Goal: Task Accomplishment & Management: Manage account settings

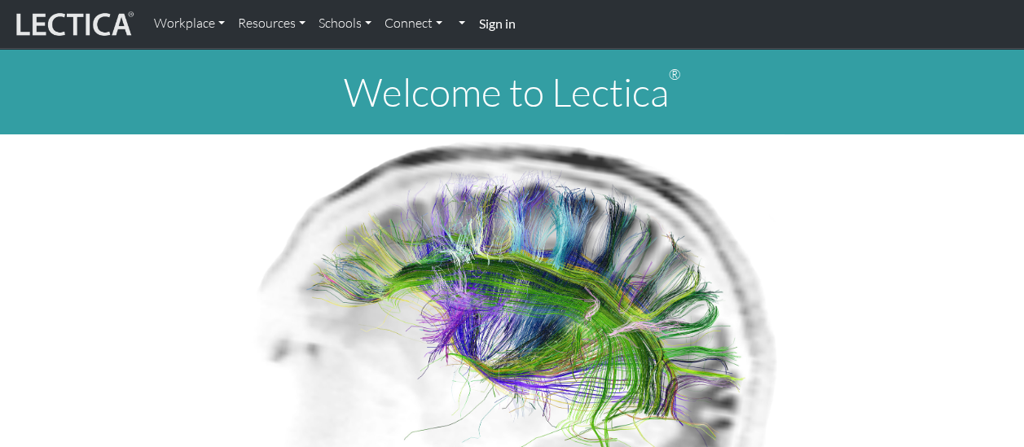
drag, startPoint x: 0, startPoint y: 0, endPoint x: 498, endPoint y: 32, distance: 498.6
click at [498, 32] on link "Sign in" at bounding box center [497, 24] width 50 height 35
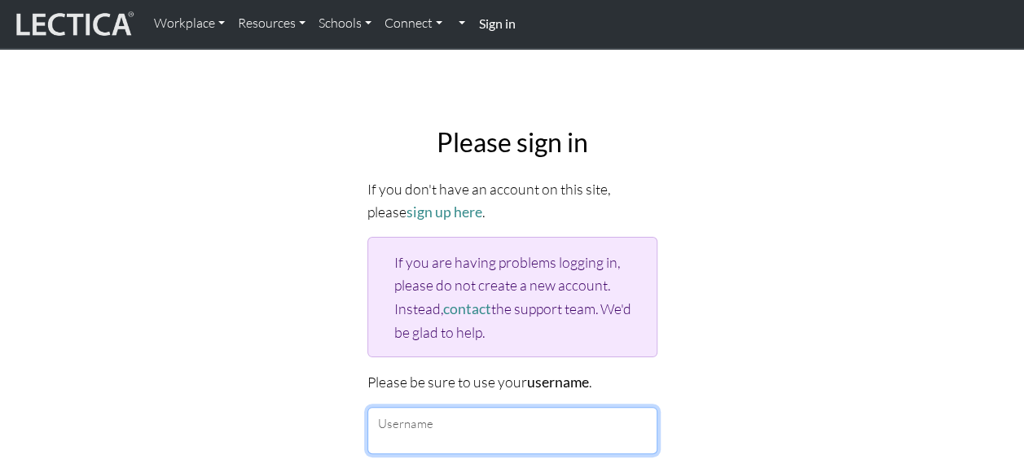
click at [467, 432] on input "Username" at bounding box center [512, 430] width 290 height 47
type input "nicole@compliancelab.com.au"
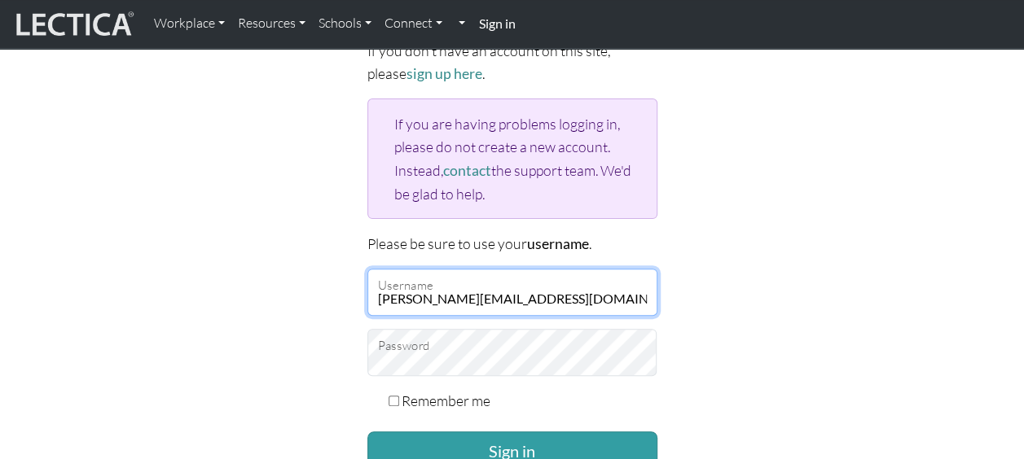
scroll to position [182, 0]
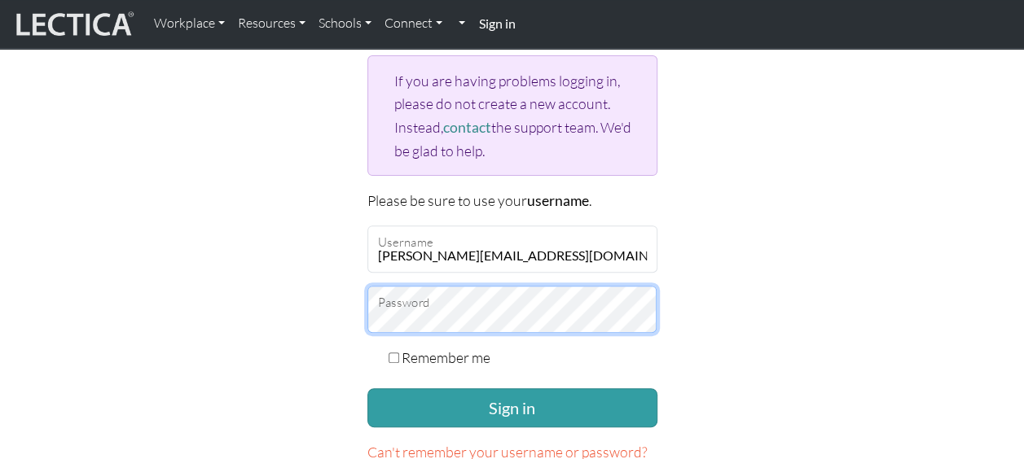
click at [367, 388] on button "Sign in" at bounding box center [512, 407] width 290 height 39
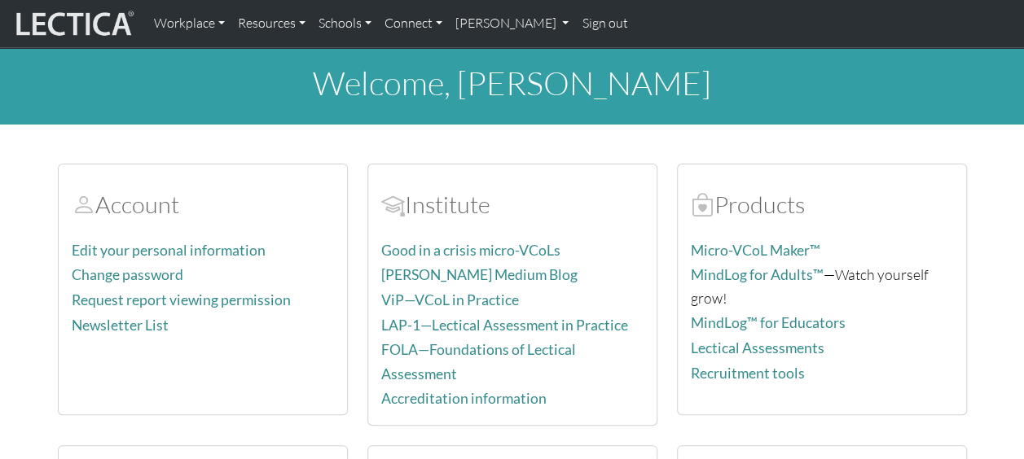
click at [222, 245] on link "Edit your personal information" at bounding box center [169, 250] width 194 height 17
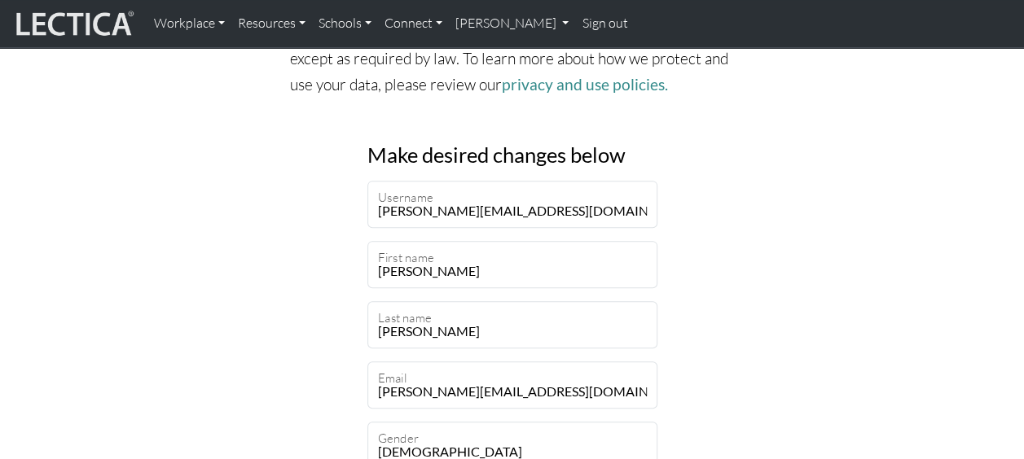
scroll to position [265, 0]
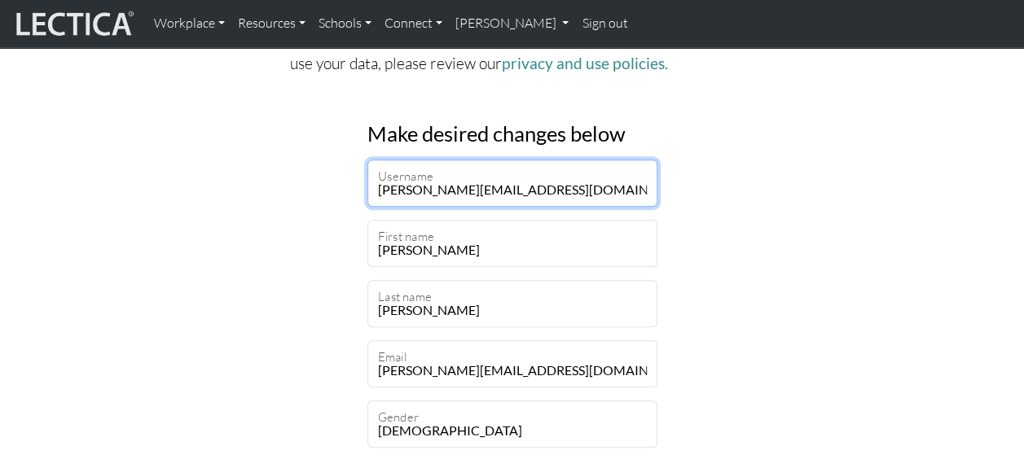
click at [546, 191] on input "nicole@compliancelab.com.au" at bounding box center [512, 183] width 290 height 47
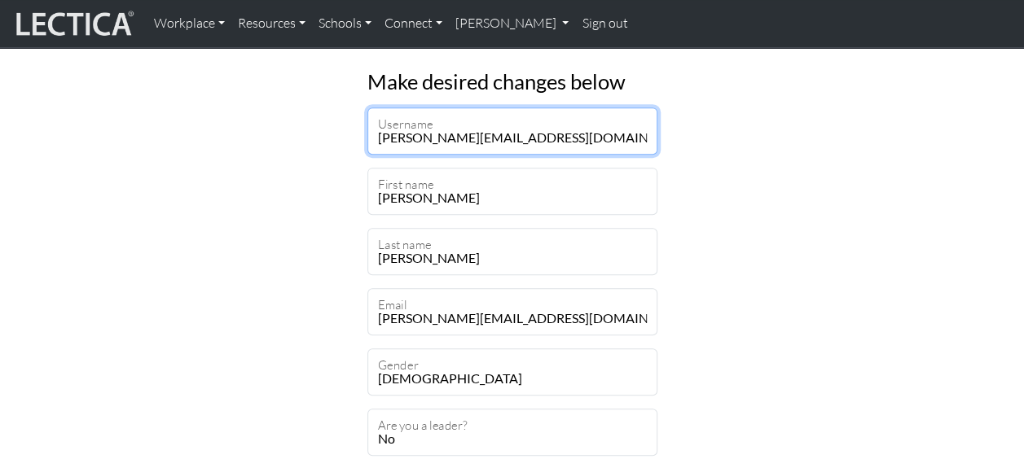
scroll to position [302, 0]
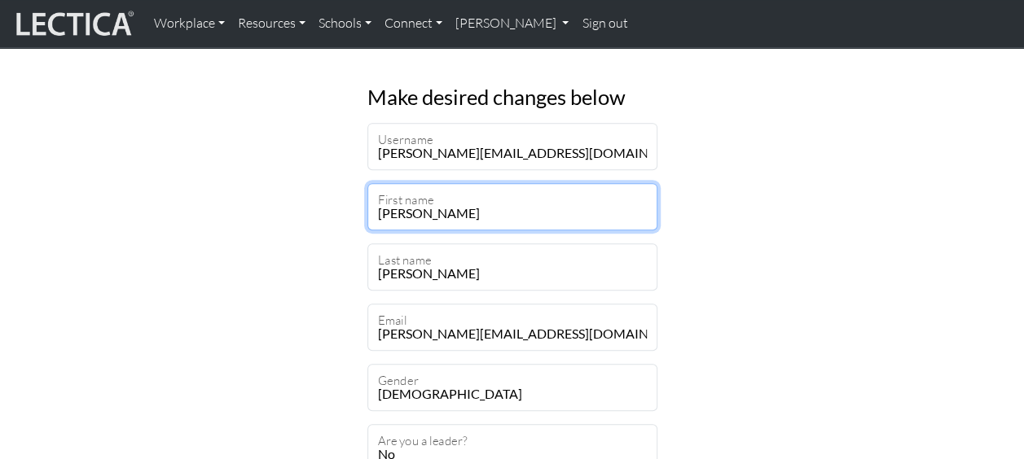
click at [447, 217] on input "Nicole" at bounding box center [512, 206] width 290 height 47
type input "Nicole"
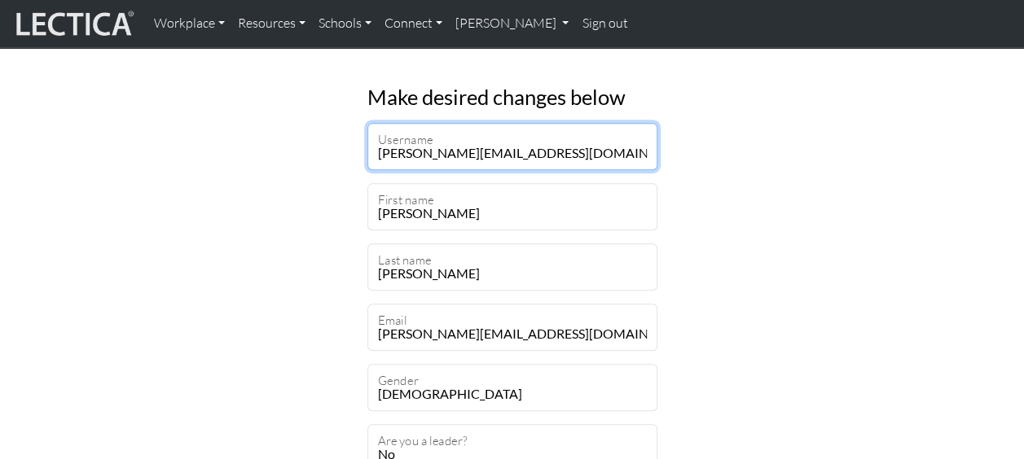
click at [498, 153] on input "nicole@compliancelab.com.au" at bounding box center [512, 146] width 290 height 47
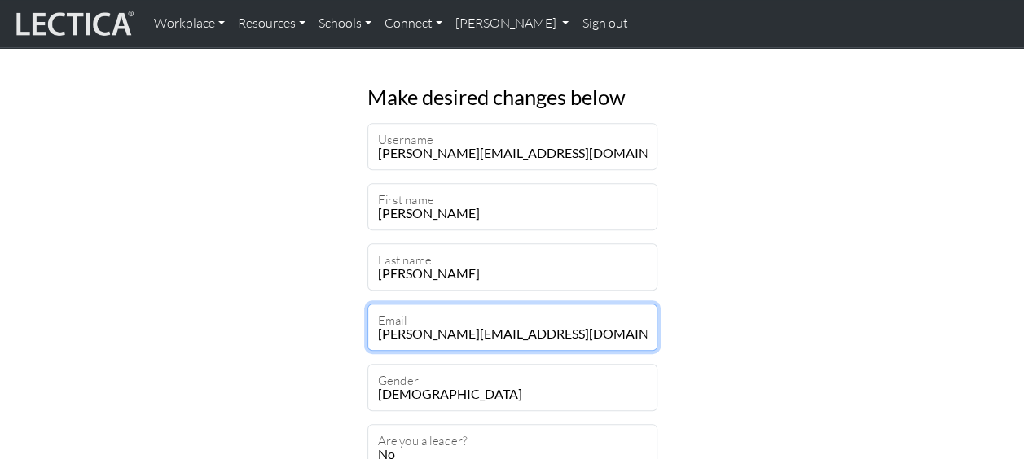
click at [505, 331] on input "nicole@compliancelab.com.au" at bounding box center [512, 327] width 290 height 47
drag, startPoint x: 556, startPoint y: 329, endPoint x: 473, endPoint y: 336, distance: 83.4
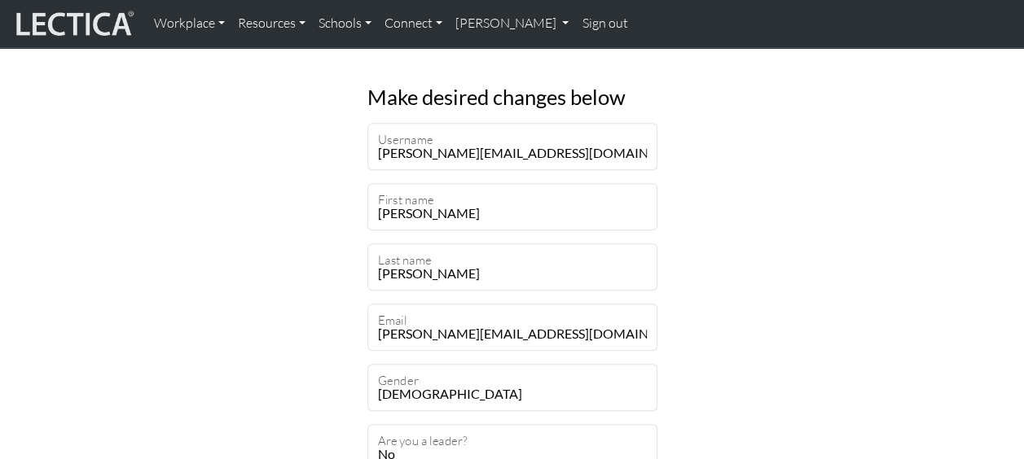
drag, startPoint x: 473, startPoint y: 336, endPoint x: 784, endPoint y: 363, distance: 312.2
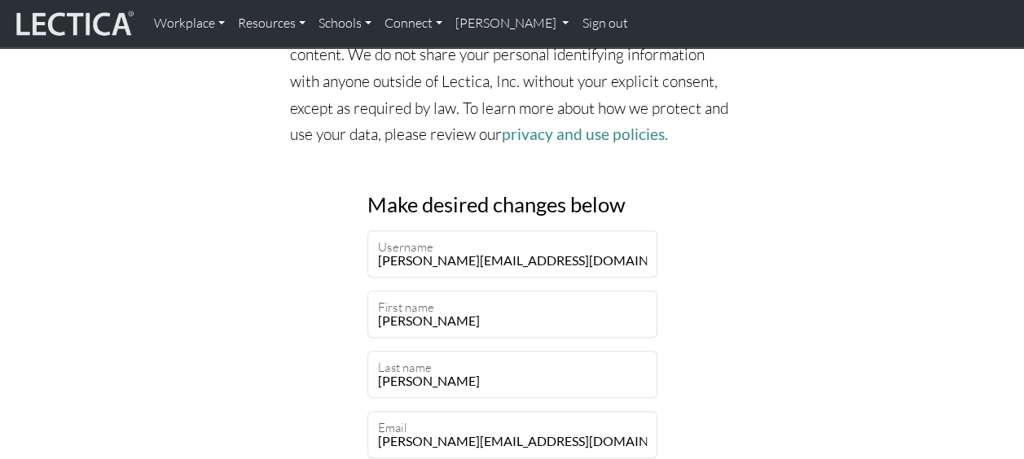
scroll to position [200, 0]
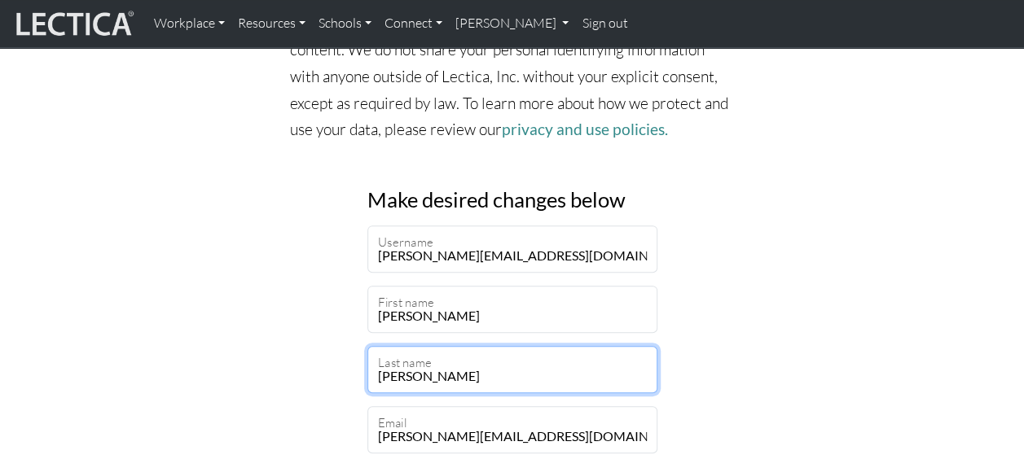
click at [464, 374] on input "Hendricks" at bounding box center [512, 369] width 290 height 47
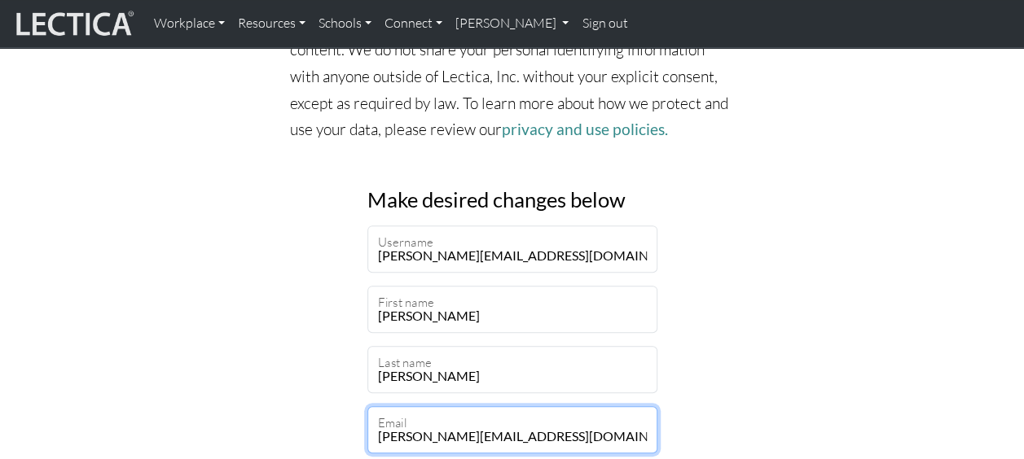
click at [526, 441] on input "nicole@compliancelab.com.au" at bounding box center [512, 429] width 290 height 47
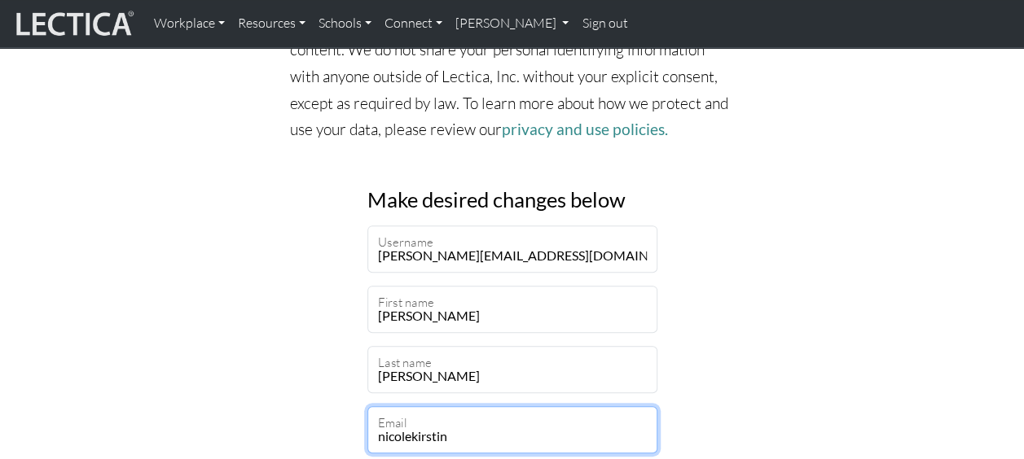
click at [459, 436] on input "nicolekirstin" at bounding box center [512, 429] width 290 height 47
type input "nicolekirstin@gmail.com"
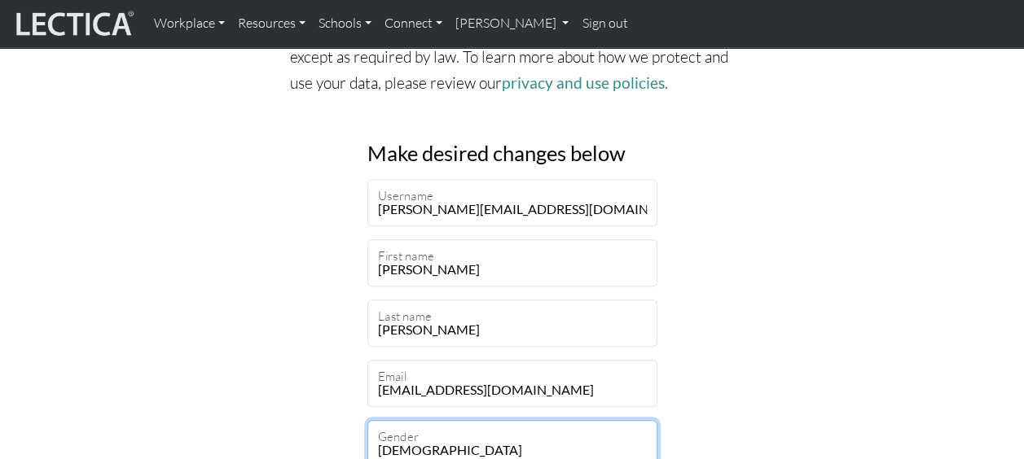
scroll to position [241, 0]
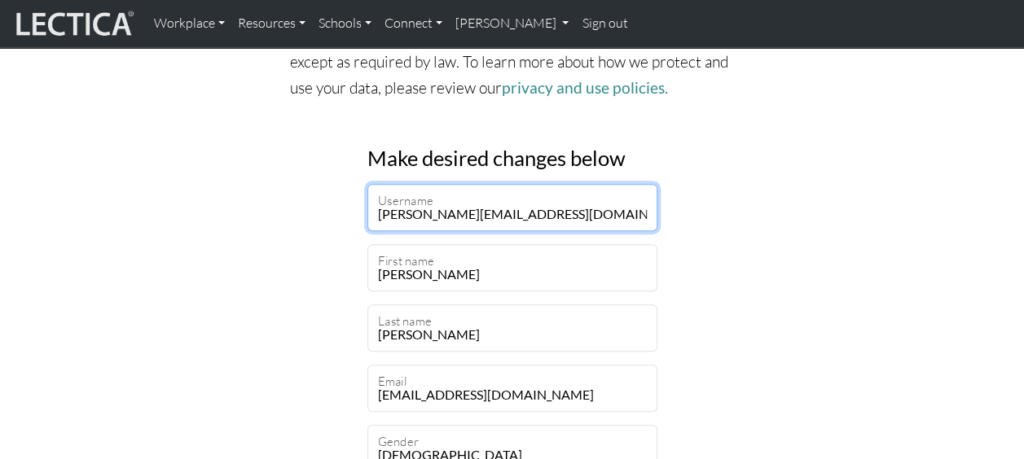
click at [524, 208] on input "nicole@compliancelab.com.au" at bounding box center [512, 207] width 290 height 47
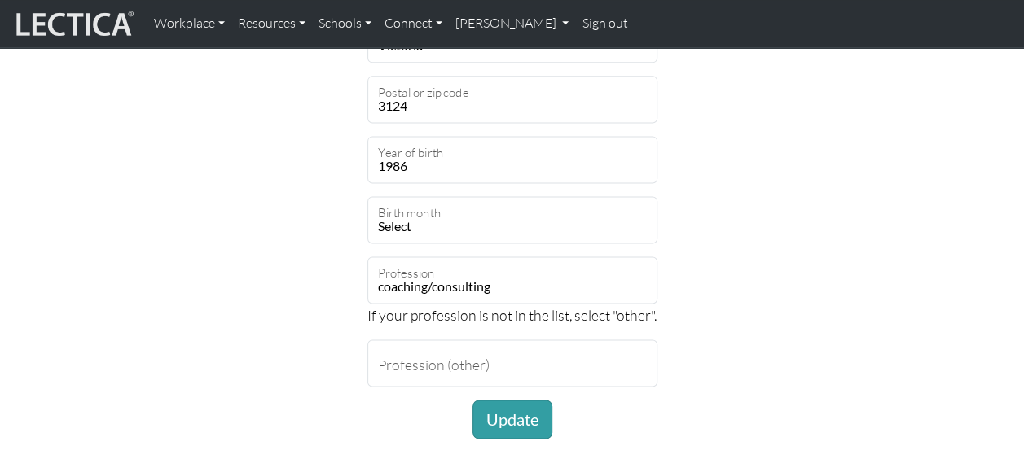
scroll to position [1075, 0]
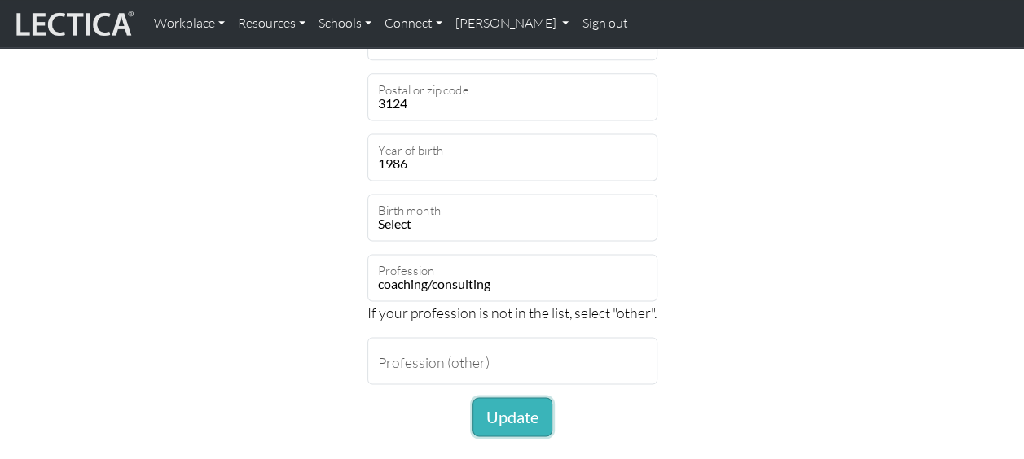
click at [528, 426] on button "Update" at bounding box center [512, 416] width 80 height 39
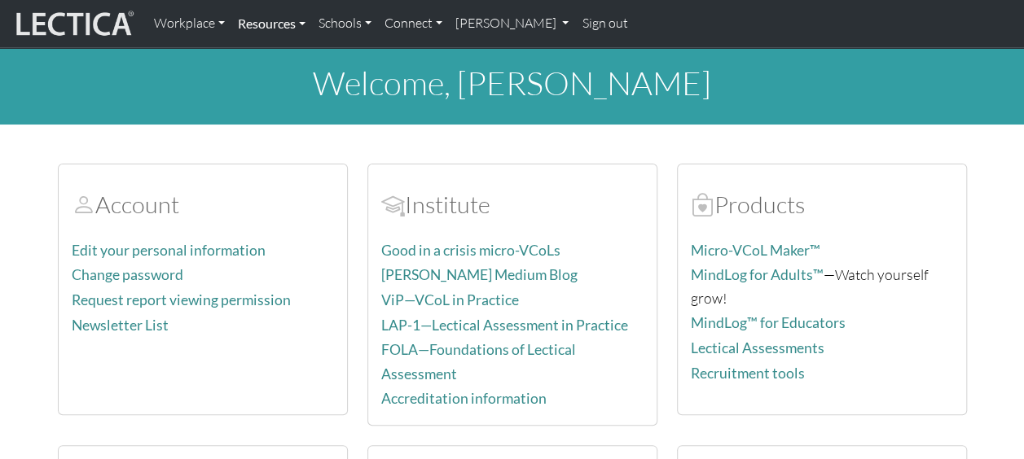
click at [283, 18] on link "Resources" at bounding box center [271, 24] width 81 height 34
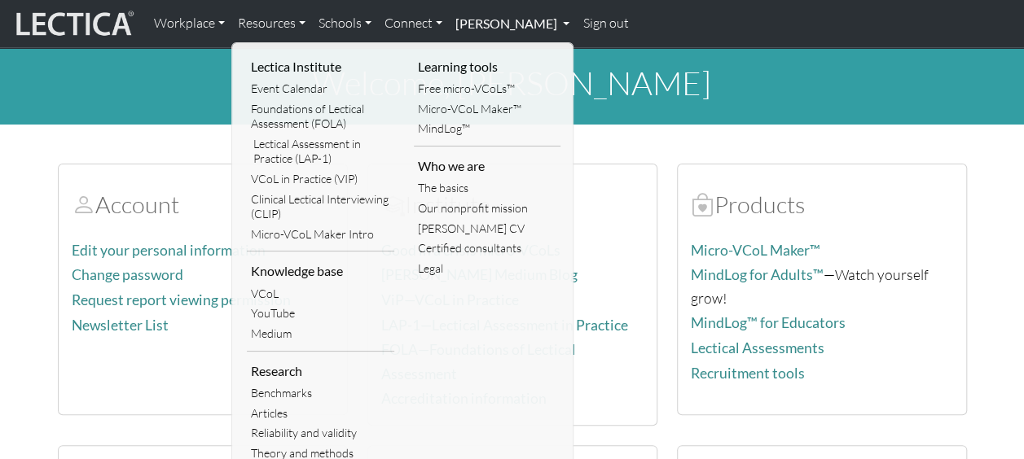
click at [521, 26] on link "[PERSON_NAME]" at bounding box center [512, 24] width 127 height 34
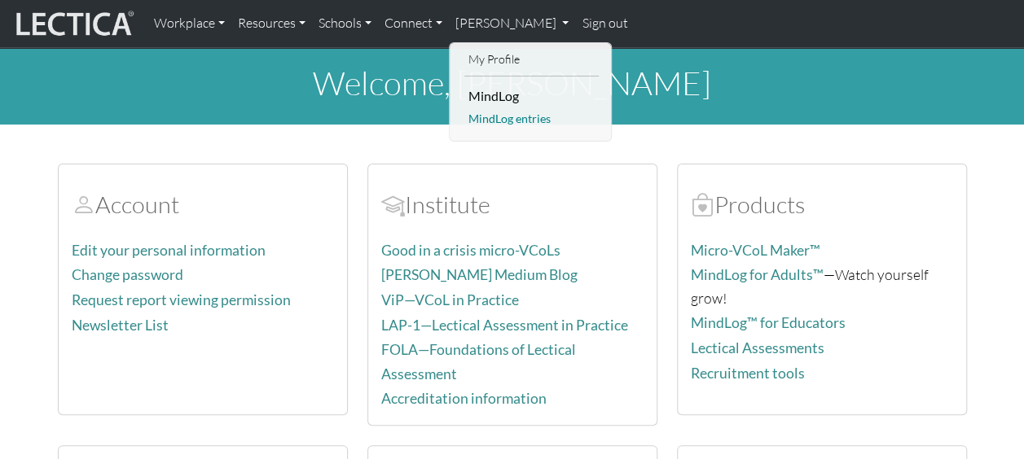
click at [492, 124] on link "MindLog entries" at bounding box center [531, 119] width 134 height 20
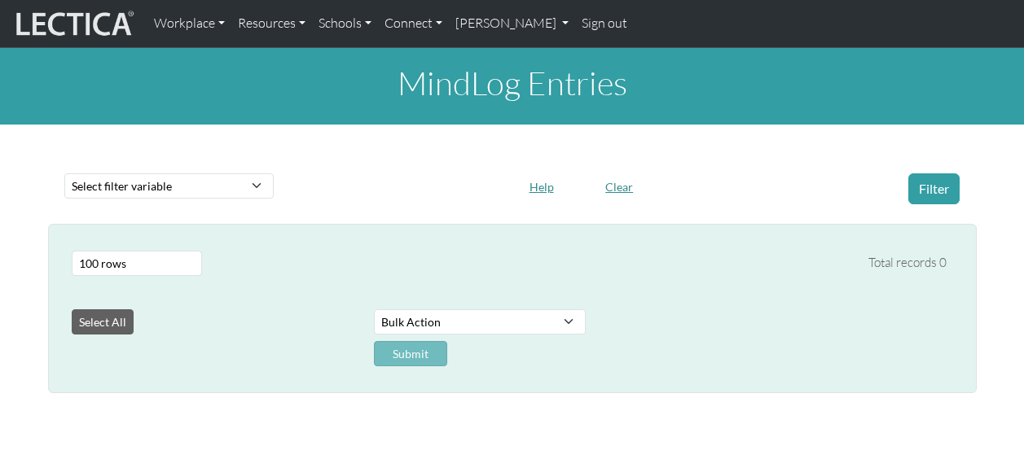
select select "100"
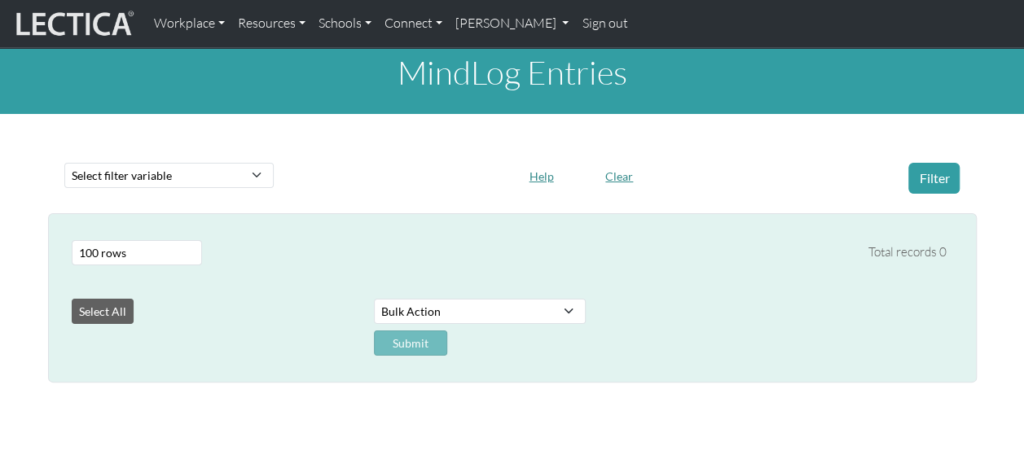
scroll to position [8, 0]
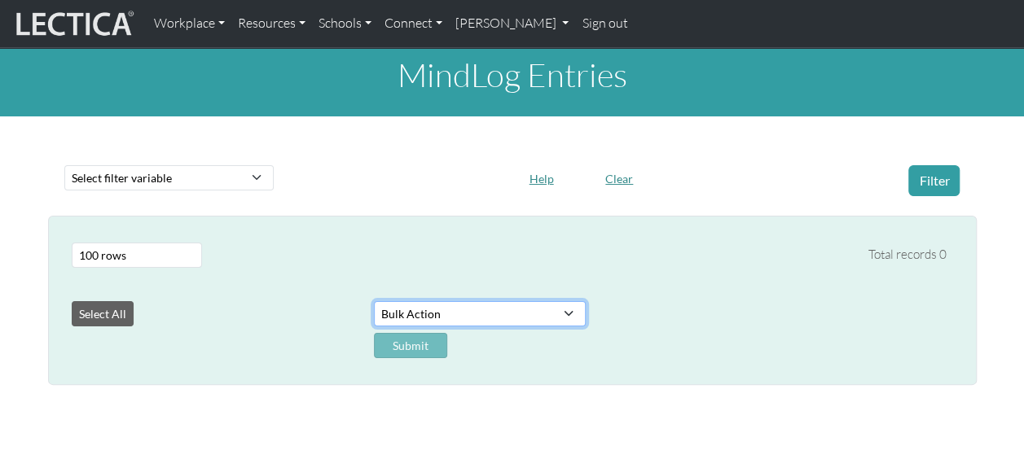
click at [567, 317] on select "Bulk Action Download Data" at bounding box center [480, 313] width 212 height 25
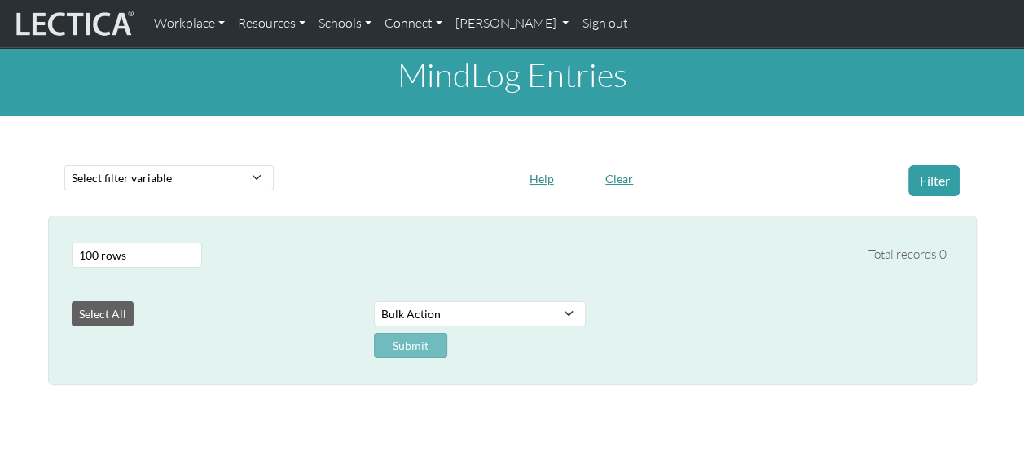
click at [459, 200] on div "Select filter variable Assignment name Date commented Date scored Date started …" at bounding box center [512, 181] width 909 height 44
click at [107, 256] on select "Select # rows to display 10 rows 20 rows 50 rows 100 rows 200 rows 500 rows 100…" at bounding box center [137, 255] width 130 height 25
click at [332, 184] on div at bounding box center [397, 180] width 229 height 31
click at [900, 264] on div "Total records 0" at bounding box center [907, 255] width 78 height 20
click at [1019, 86] on h1 "MindLog Entries" at bounding box center [512, 74] width 1024 height 39
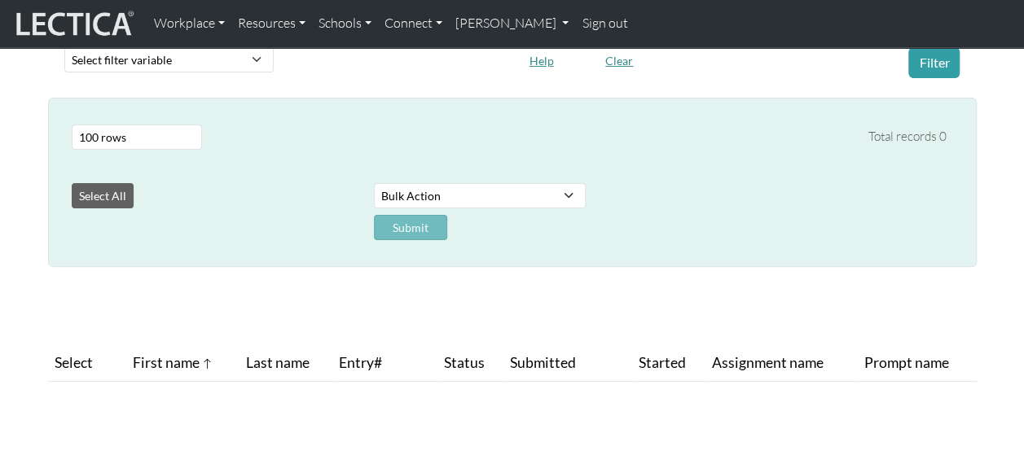
scroll to position [0, 0]
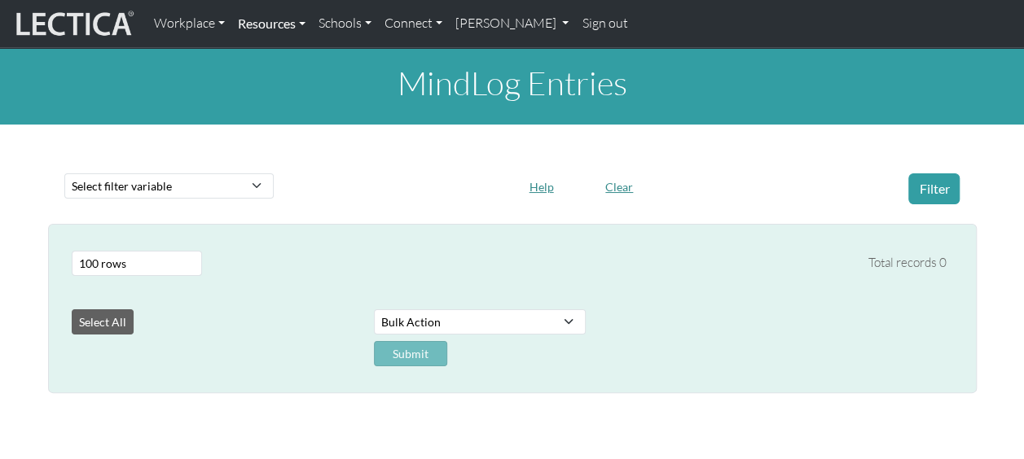
click at [293, 20] on link "Resources" at bounding box center [271, 24] width 81 height 34
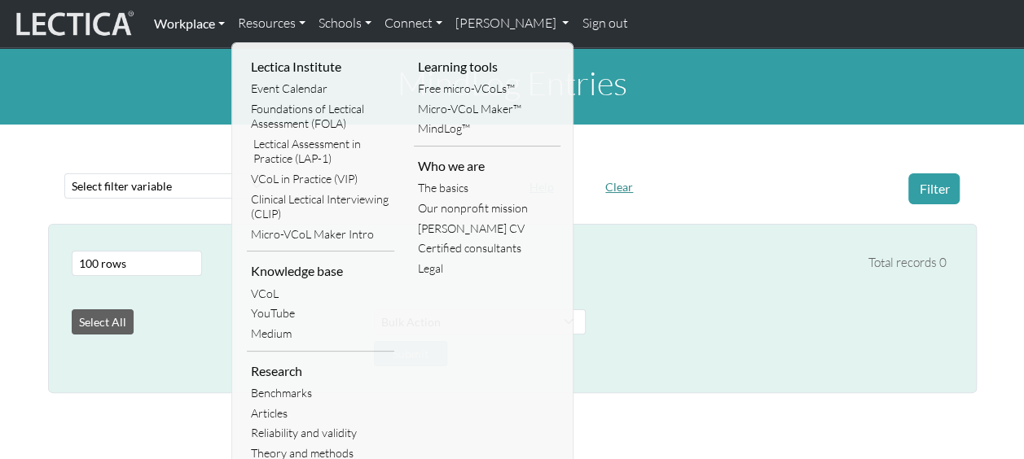
click at [204, 27] on link "Workplace" at bounding box center [189, 24] width 84 height 34
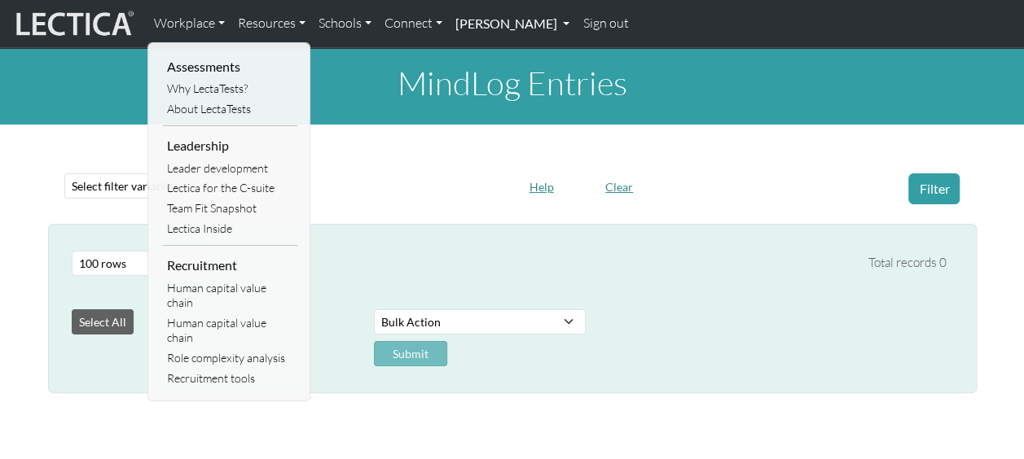
click at [489, 25] on link "[PERSON_NAME]" at bounding box center [512, 24] width 127 height 34
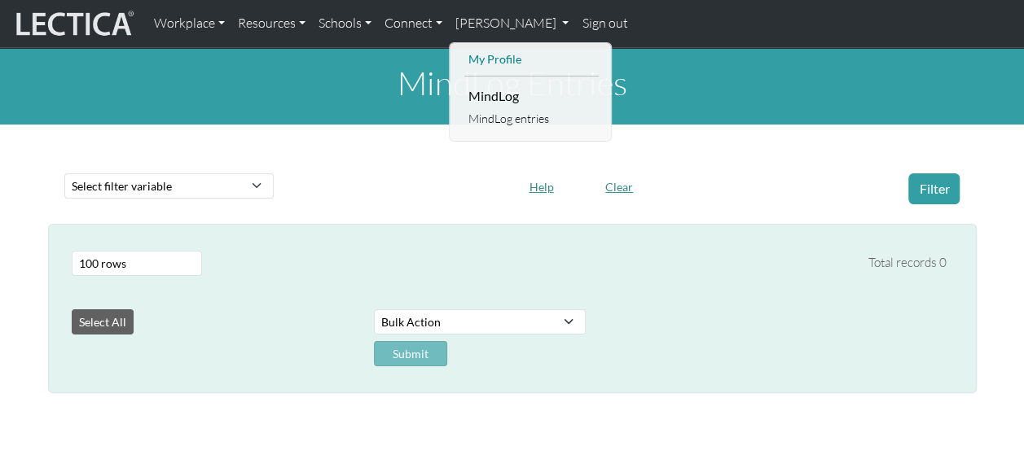
click at [493, 59] on link "My Profile" at bounding box center [531, 60] width 134 height 20
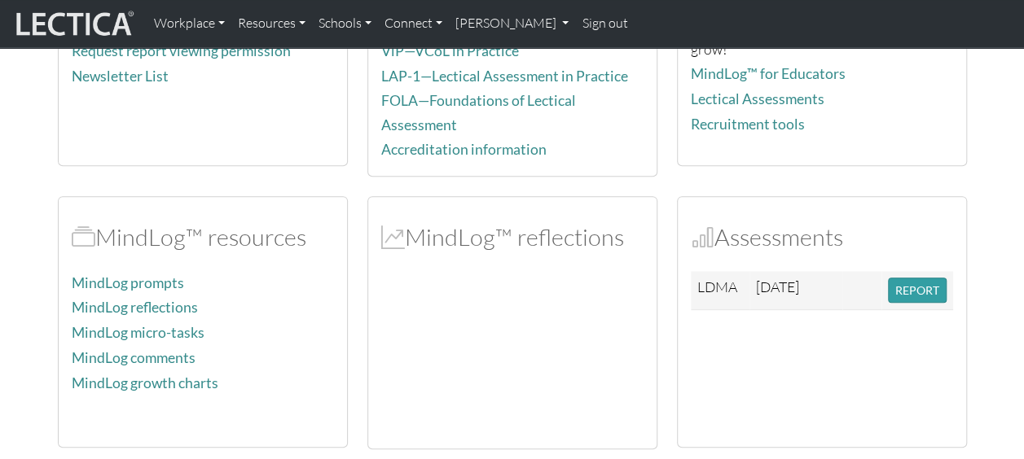
scroll to position [255, 0]
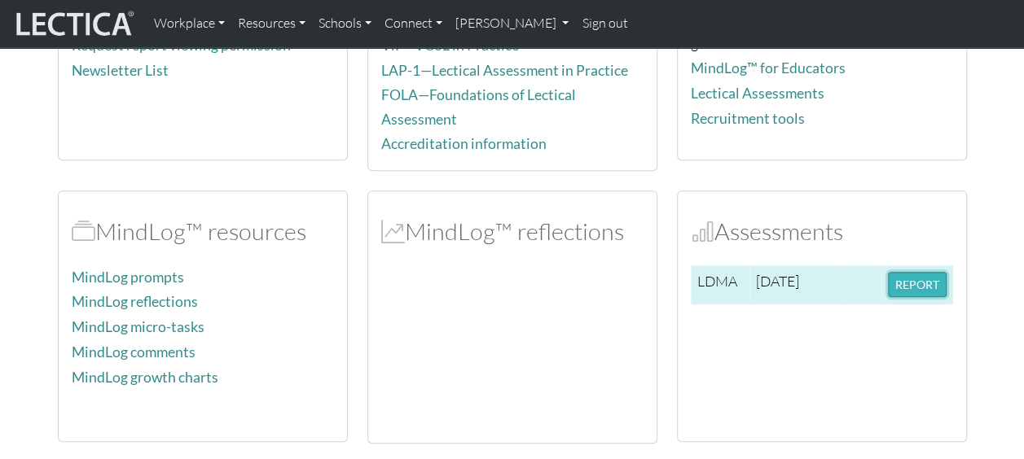
click at [933, 272] on button "REPORT" at bounding box center [917, 284] width 59 height 25
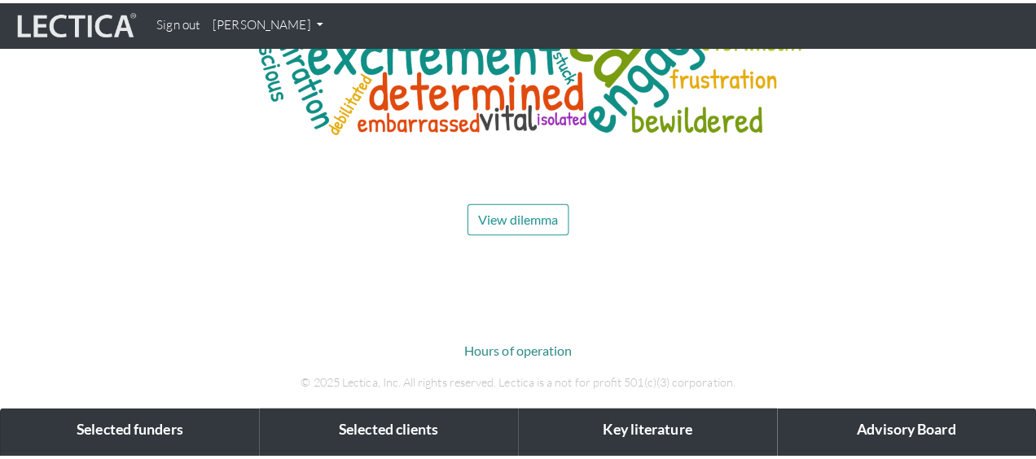
scroll to position [6372, 0]
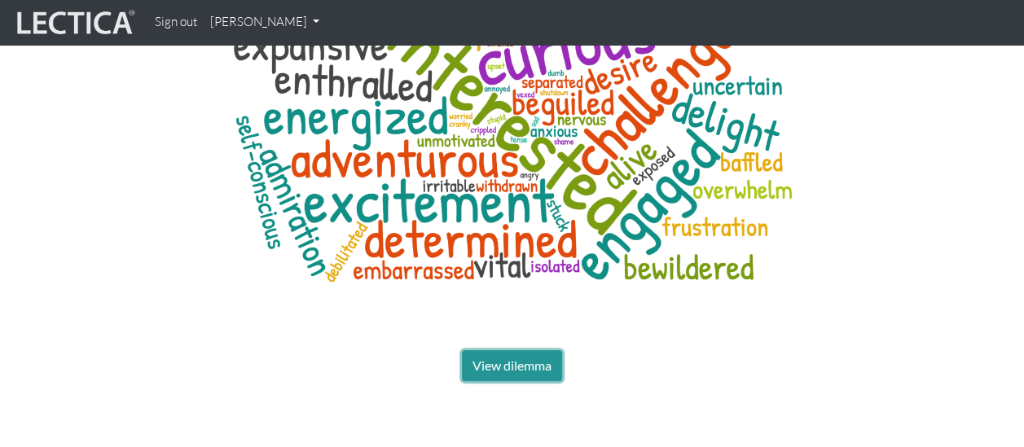
click at [529, 357] on span "View dilemma" at bounding box center [511, 364] width 79 height 15
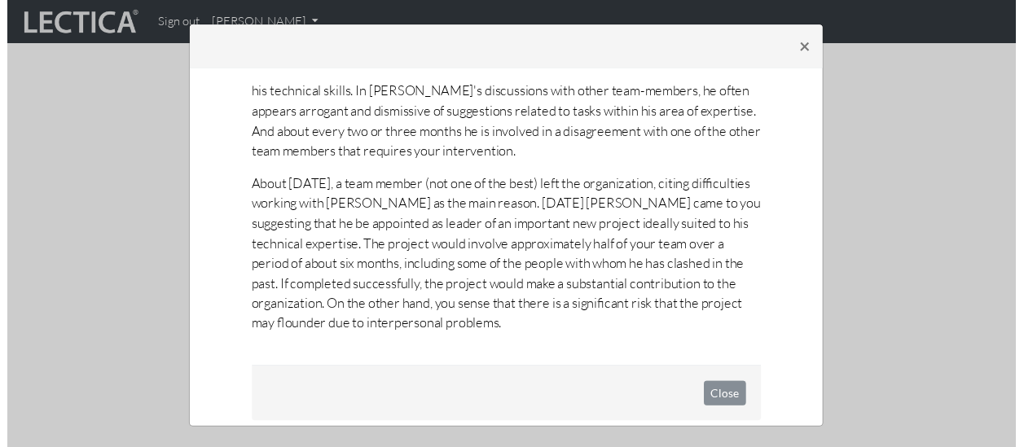
scroll to position [180, 0]
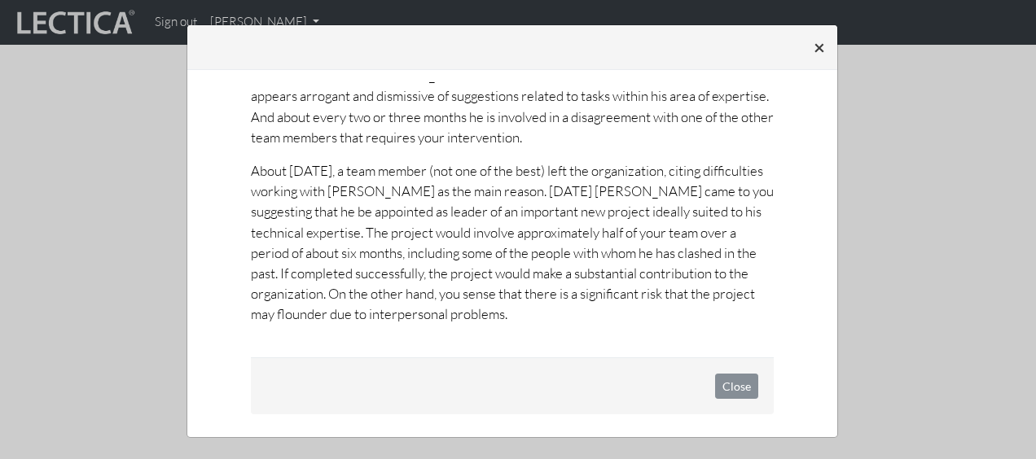
click at [816, 43] on span "×" at bounding box center [819, 47] width 11 height 24
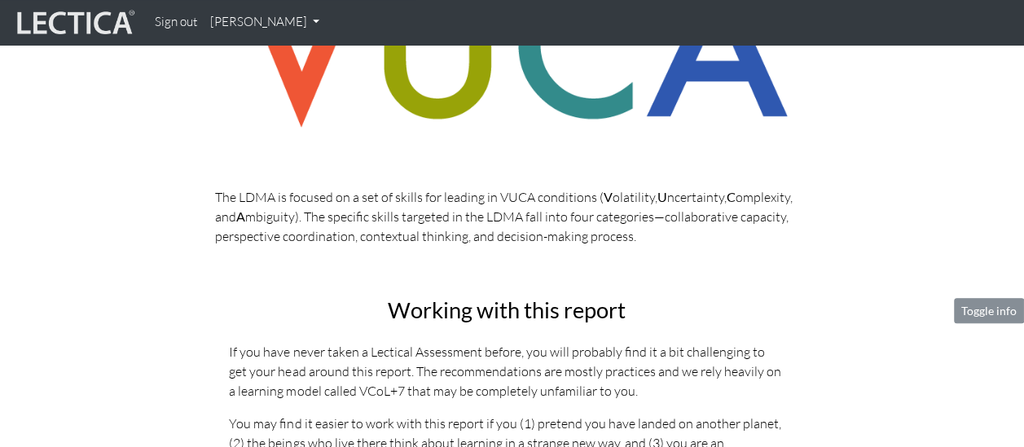
scroll to position [388, 0]
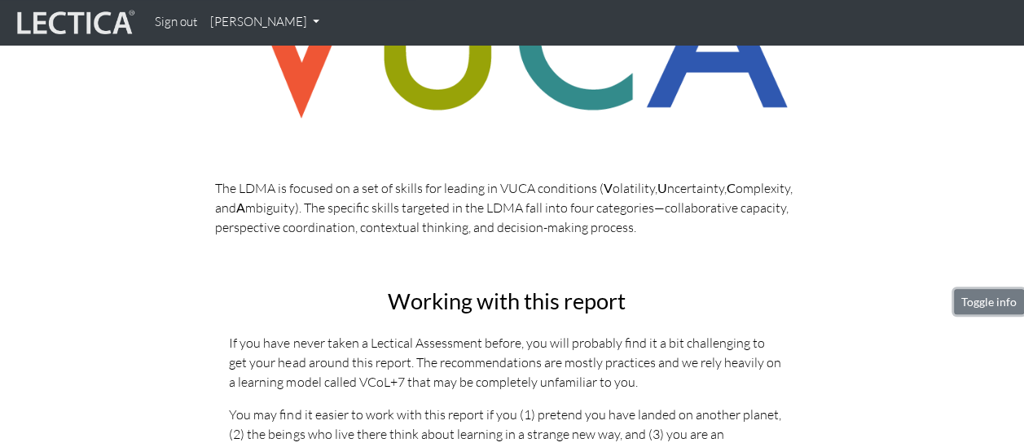
click at [979, 300] on button "Toggle info" at bounding box center [989, 301] width 70 height 25
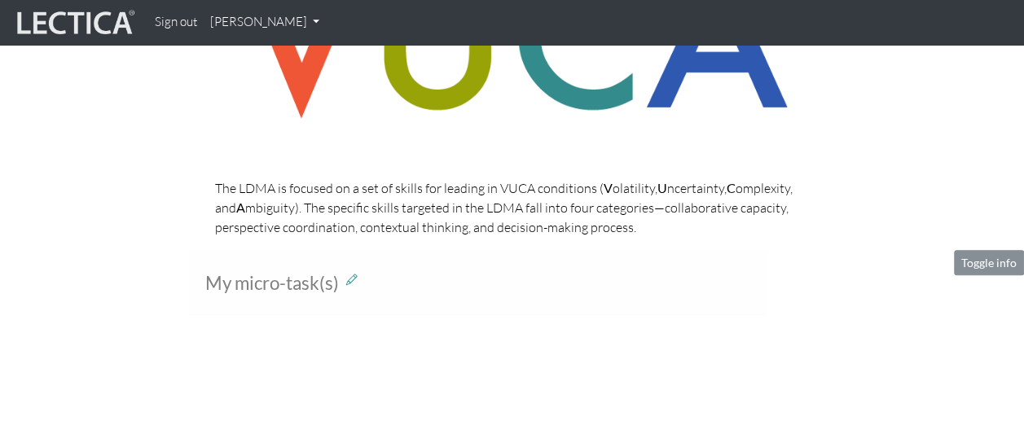
click at [980, 248] on section "The LDMA is focused on a set of skills for leading in VUCA conditions ( V olati…" at bounding box center [512, 92] width 1024 height 318
click at [976, 265] on button "Toggle info" at bounding box center [989, 262] width 70 height 25
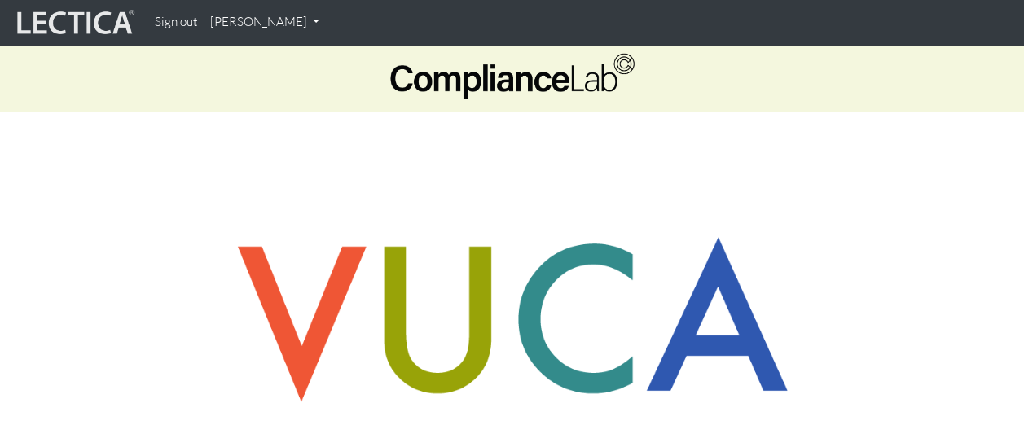
scroll to position [0, 0]
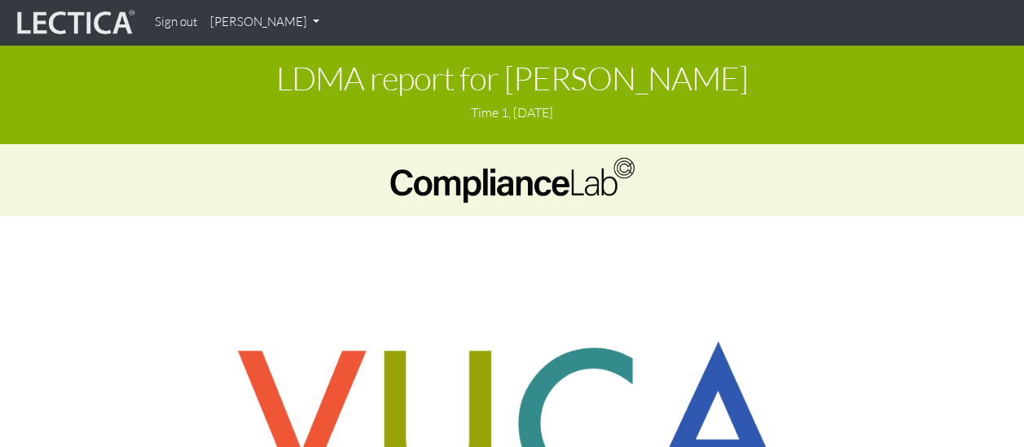
click at [559, 383] on img at bounding box center [512, 424] width 594 height 207
click at [575, 75] on h1 "LDMA report for Nicole Hendricks" at bounding box center [511, 78] width 999 height 36
click at [305, 23] on link "[PERSON_NAME]" at bounding box center [265, 23] width 122 height 32
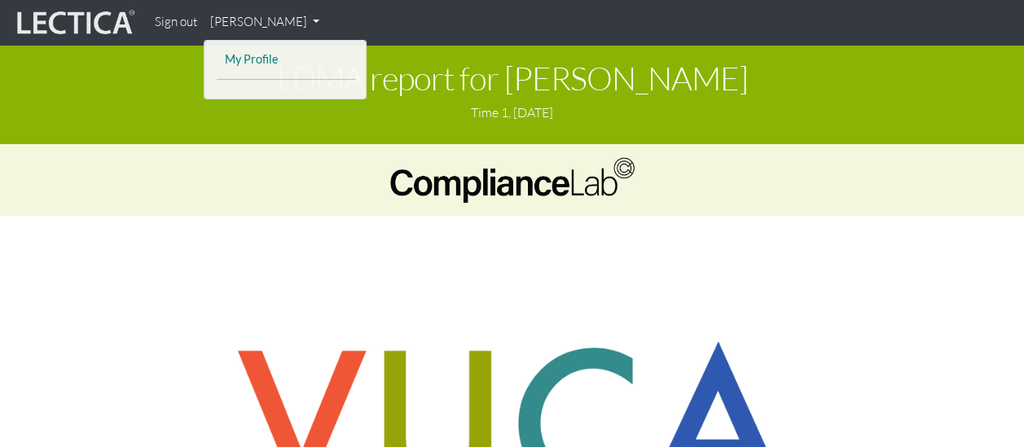
click at [265, 58] on link "My Profile" at bounding box center [286, 60] width 130 height 20
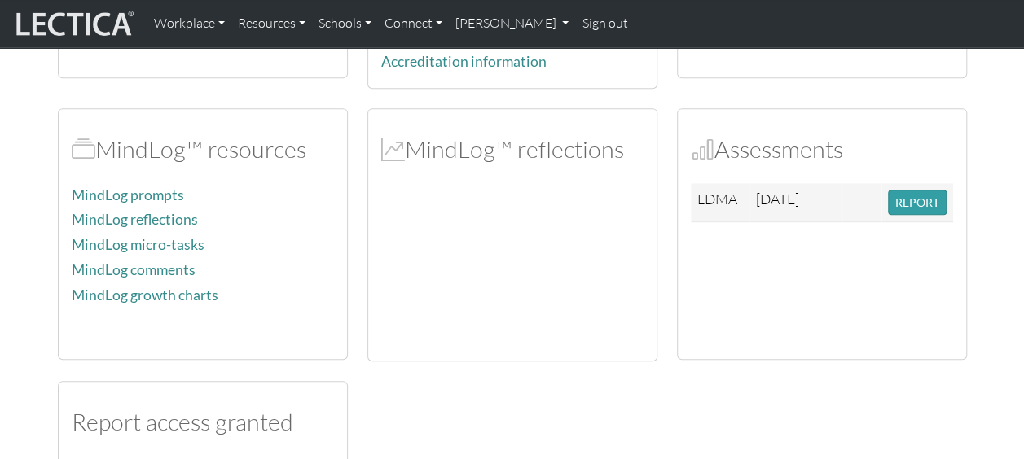
scroll to position [329, 0]
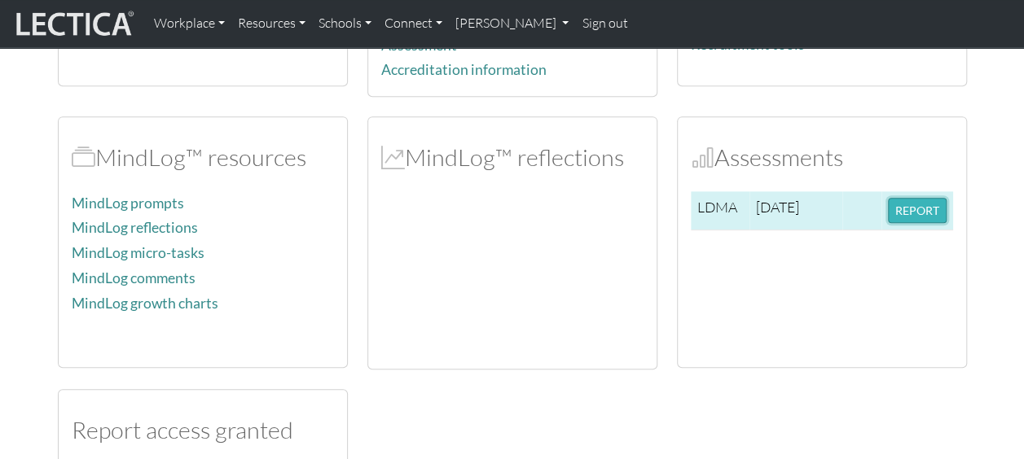
click at [908, 208] on button "REPORT" at bounding box center [917, 210] width 59 height 25
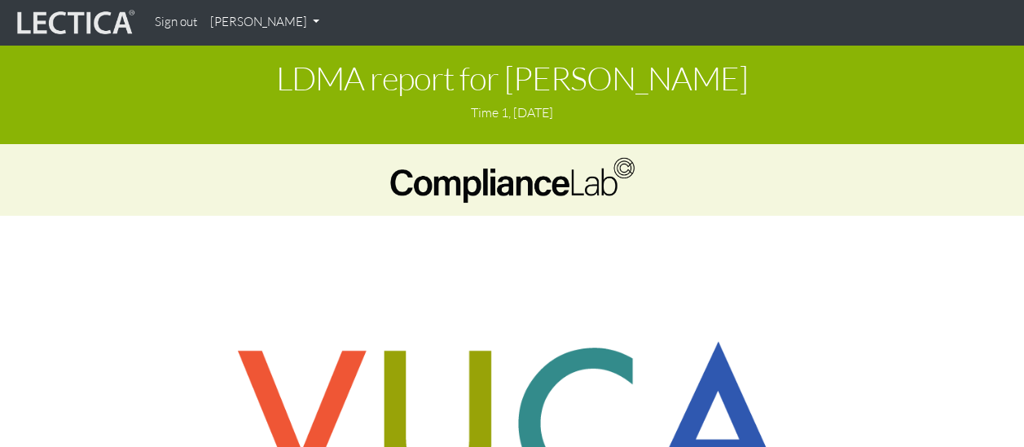
click at [275, 26] on link "[PERSON_NAME]" at bounding box center [265, 23] width 122 height 32
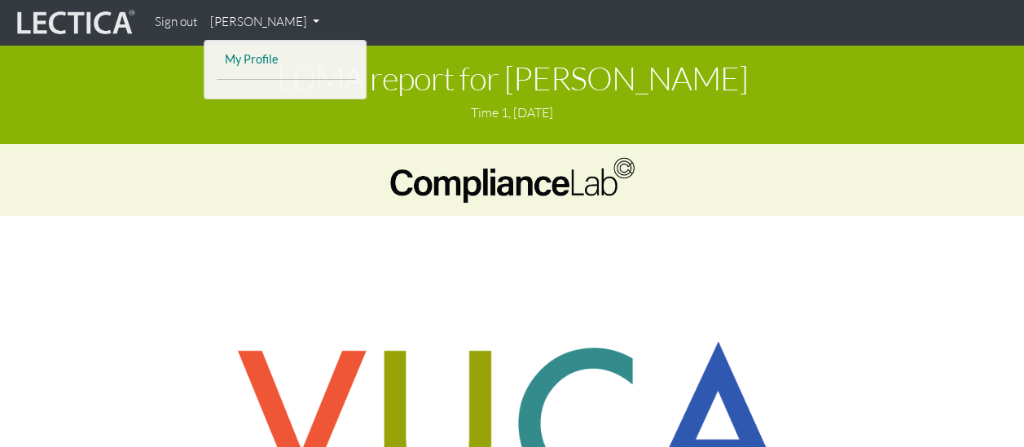
click at [260, 57] on link "My Profile" at bounding box center [286, 60] width 130 height 20
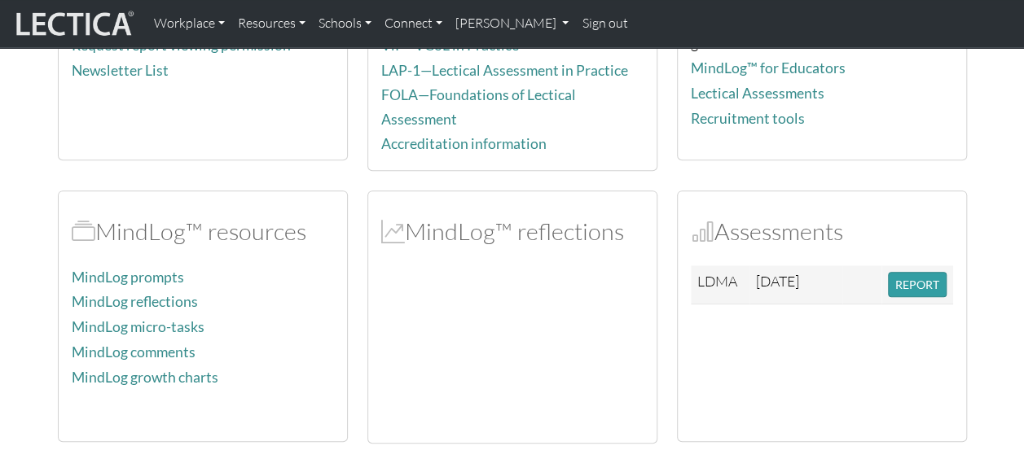
scroll to position [259, 0]
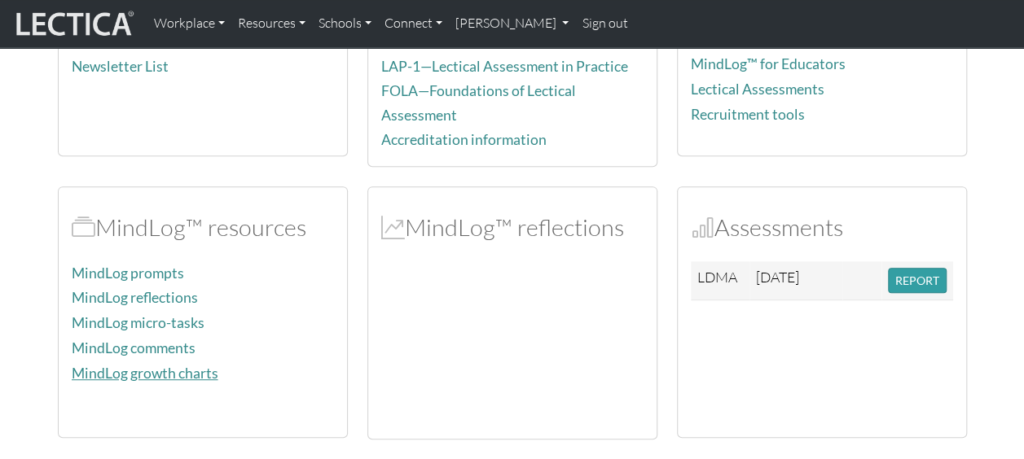
click at [182, 365] on link "MindLog growth charts" at bounding box center [145, 373] width 147 height 17
click at [158, 271] on link "MindLog prompts" at bounding box center [128, 273] width 112 height 17
click at [150, 291] on link "MindLog reflections" at bounding box center [135, 297] width 126 height 17
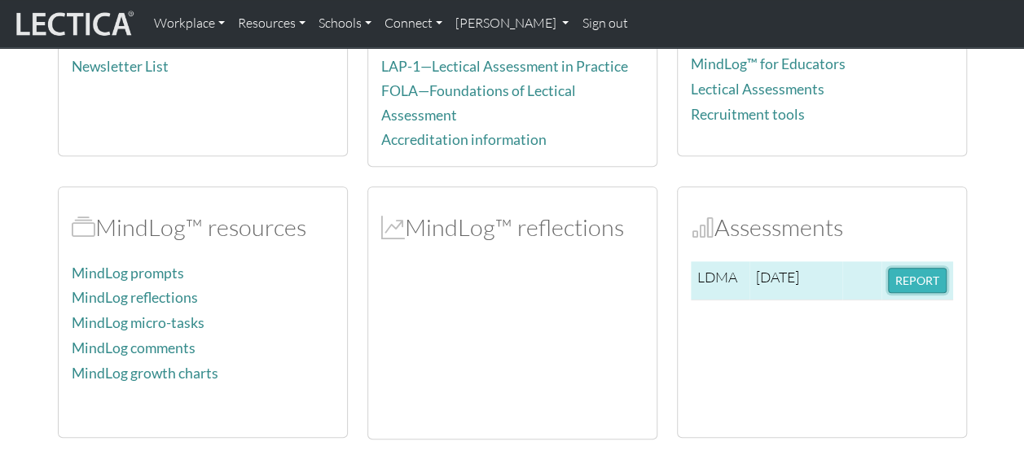
click at [917, 275] on button "REPORT" at bounding box center [917, 280] width 59 height 25
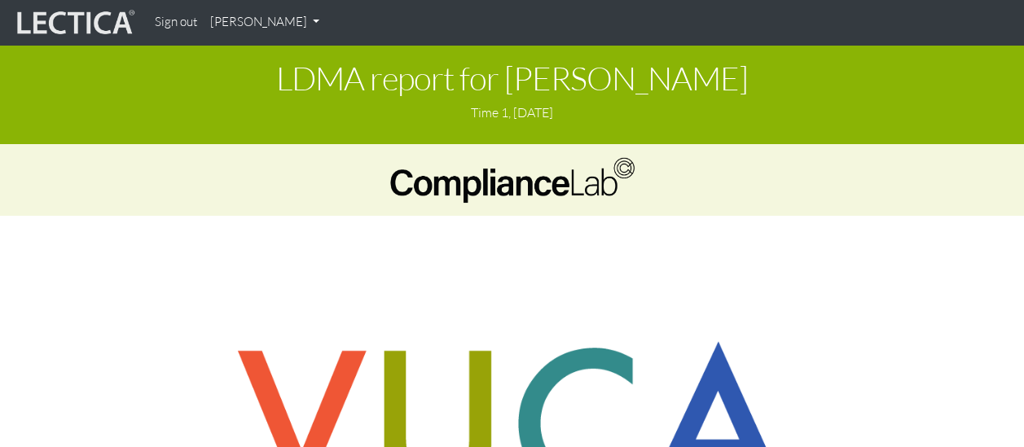
click at [704, 85] on h1 "LDMA report for Nicole Hendricks" at bounding box center [511, 78] width 999 height 36
click at [336, 69] on h1 "LDMA report for Nicole Hendricks" at bounding box center [511, 78] width 999 height 36
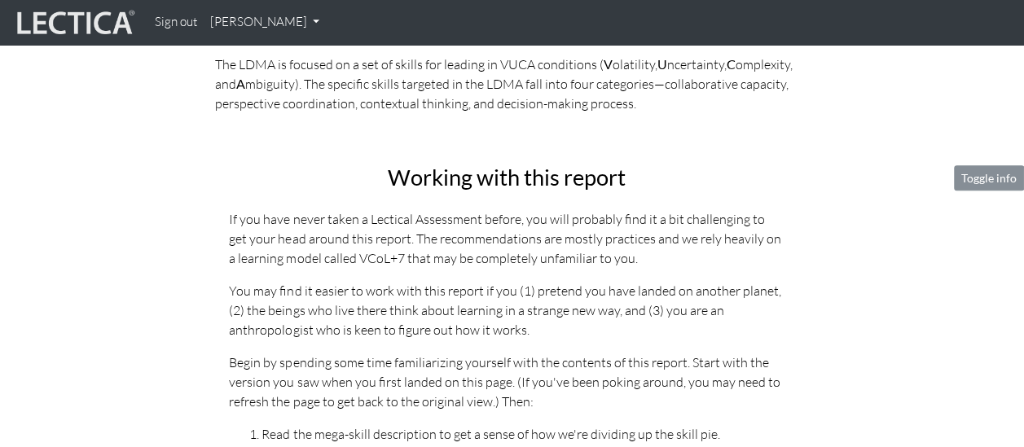
scroll to position [530, 0]
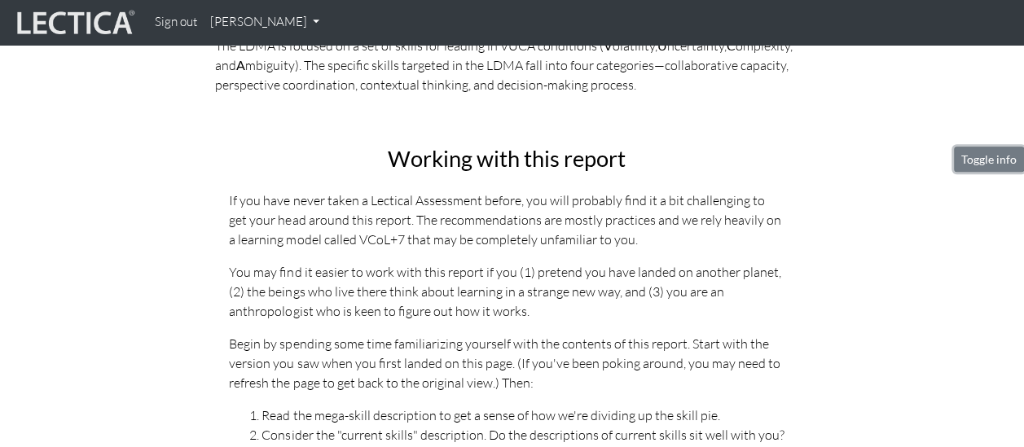
click at [995, 151] on button "Toggle info" at bounding box center [989, 159] width 70 height 25
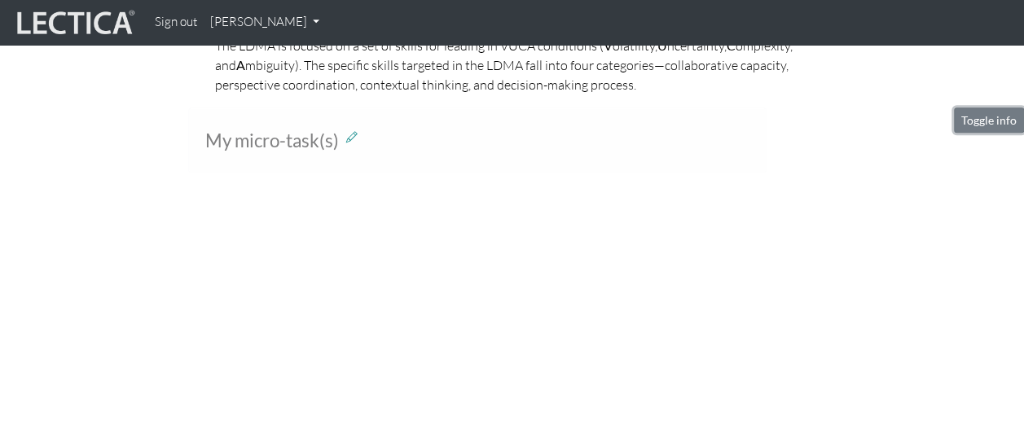
click at [995, 130] on button "Toggle info" at bounding box center [989, 119] width 70 height 25
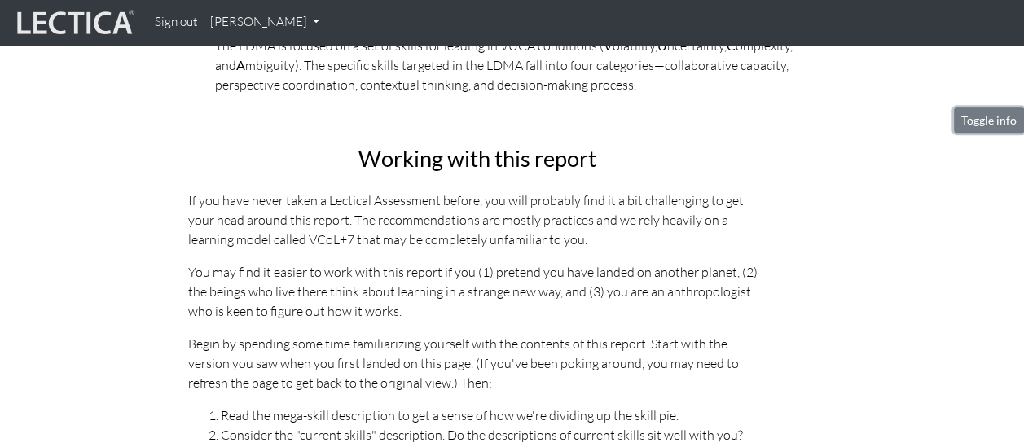
click at [995, 130] on button "Toggle info" at bounding box center [989, 119] width 70 height 25
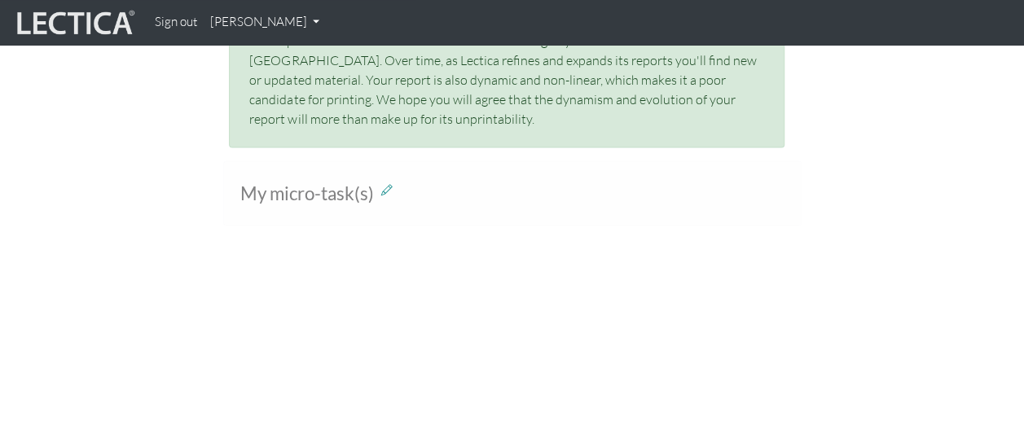
scroll to position [1269, 0]
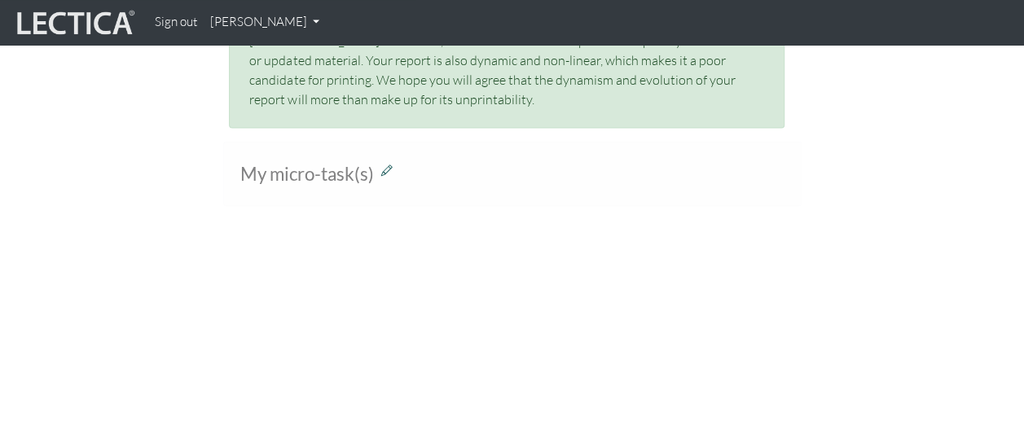
click at [390, 166] on icon at bounding box center [386, 171] width 11 height 14
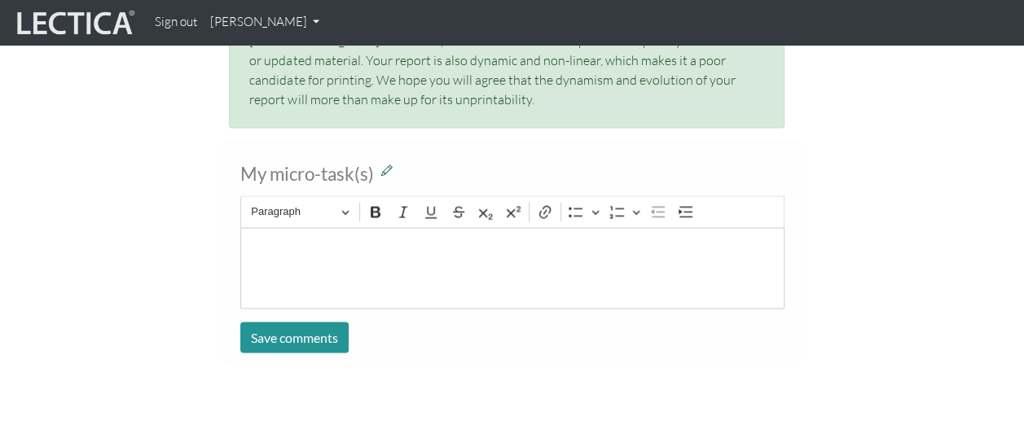
click at [384, 164] on icon at bounding box center [386, 171] width 11 height 14
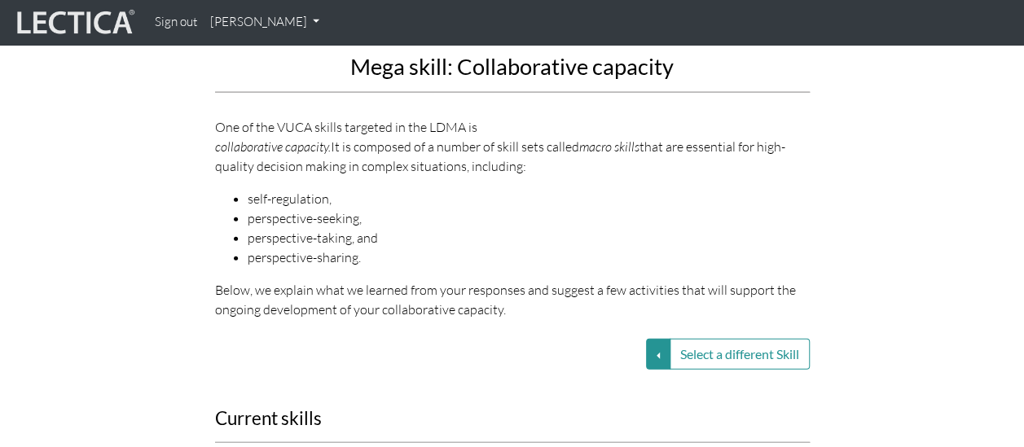
scroll to position [1995, 0]
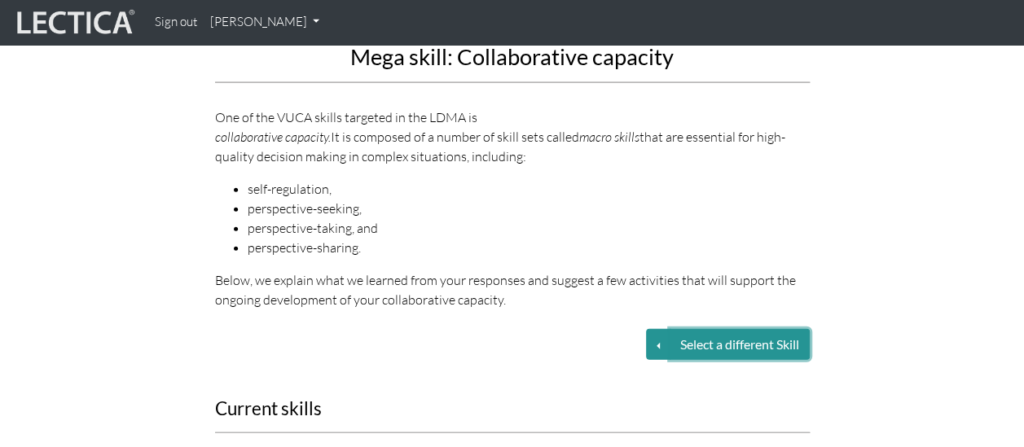
click at [669, 329] on button "Select a different Skill" at bounding box center [739, 344] width 140 height 31
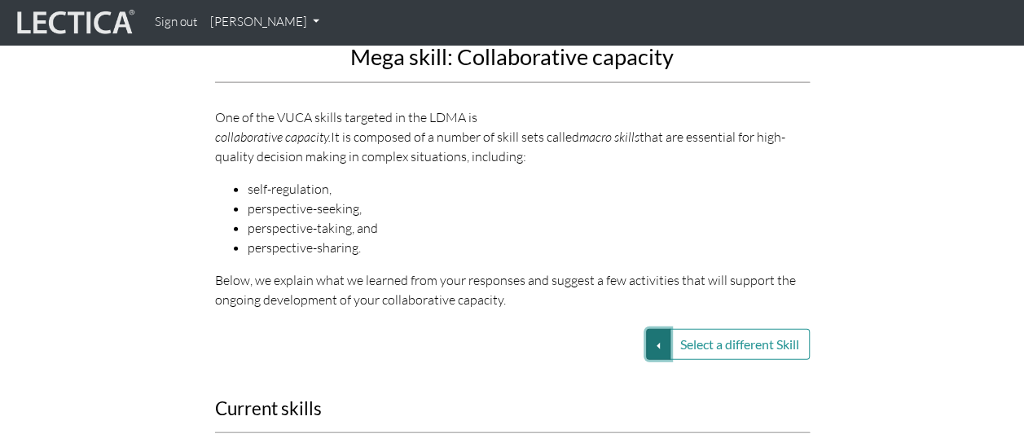
click at [656, 329] on button "Select a different Skill" at bounding box center [658, 344] width 24 height 31
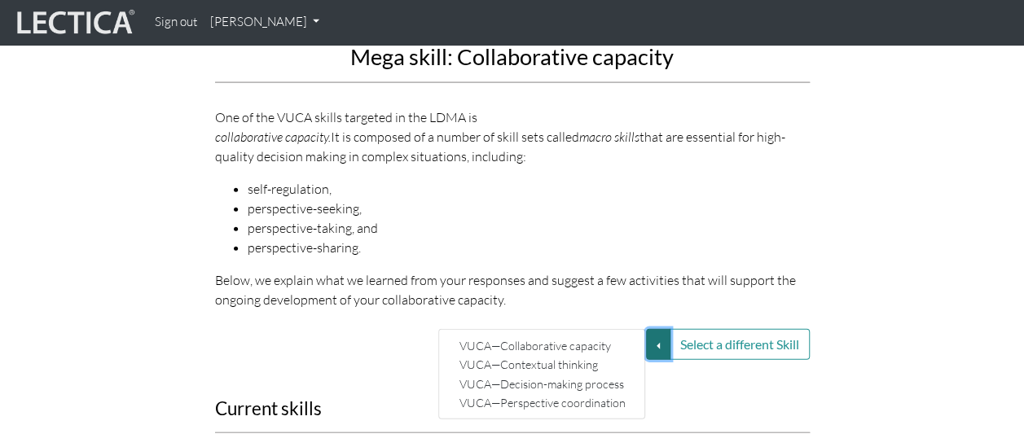
click at [656, 329] on button "Select a different Skill" at bounding box center [658, 344] width 24 height 31
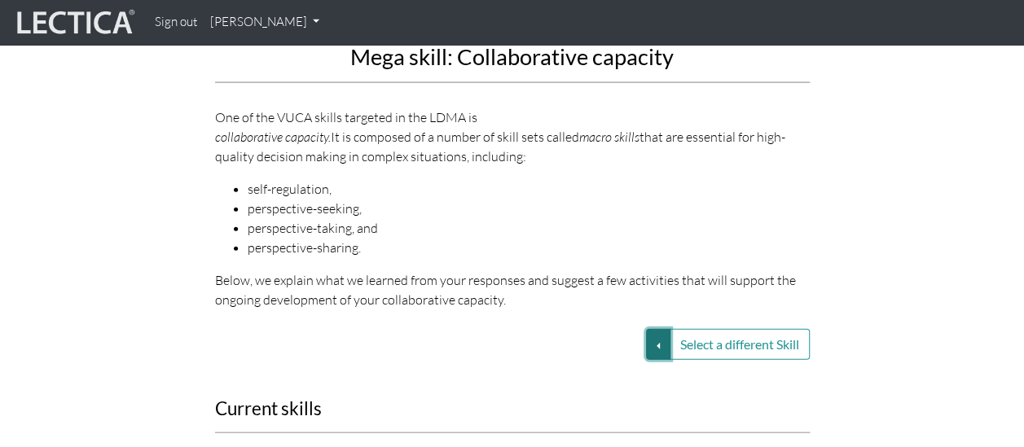
click at [656, 329] on button "Select a different Skill" at bounding box center [658, 344] width 24 height 31
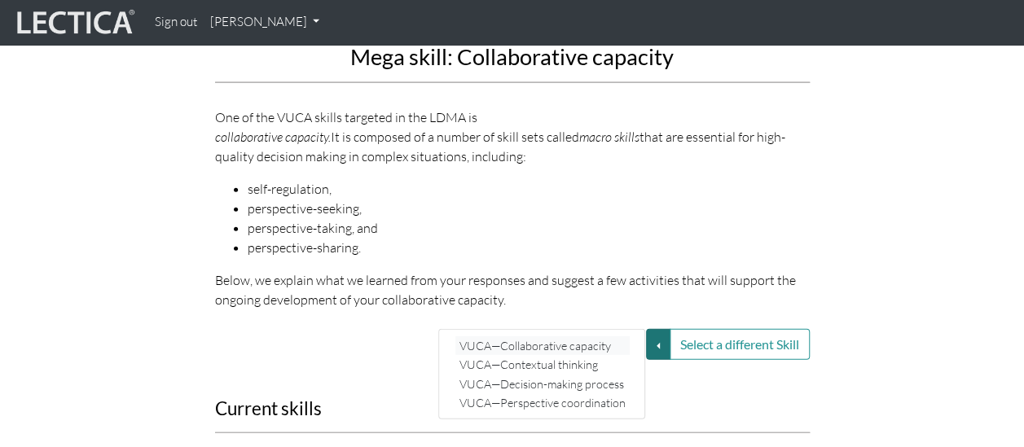
click at [601, 336] on link "VUCA—Collaborative capacity" at bounding box center [542, 345] width 174 height 19
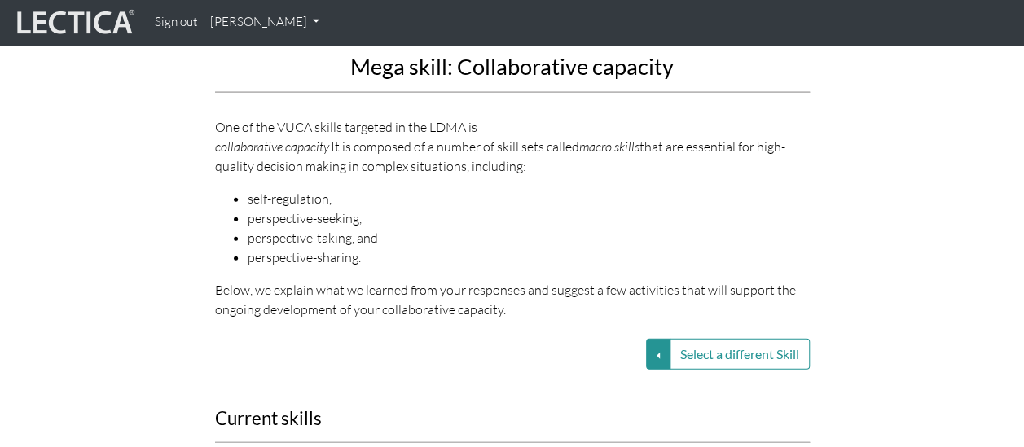
scroll to position [2005, 0]
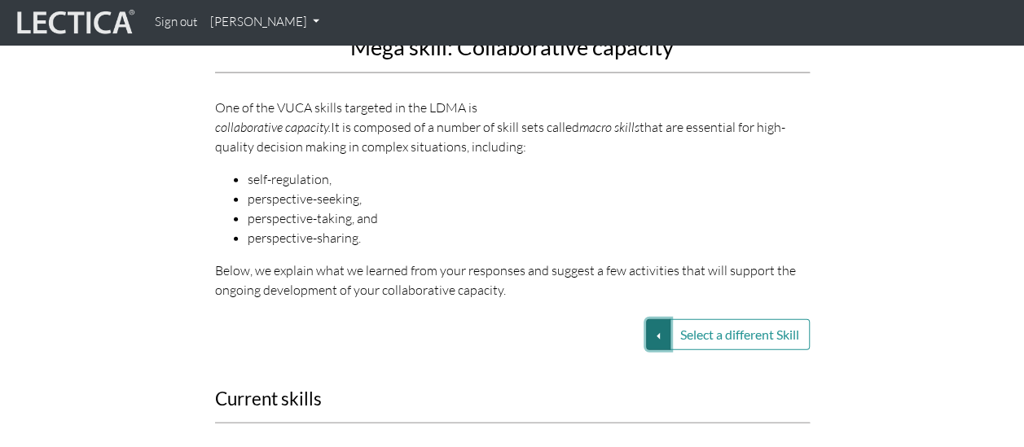
click at [651, 319] on button "Select a different Skill" at bounding box center [658, 334] width 24 height 31
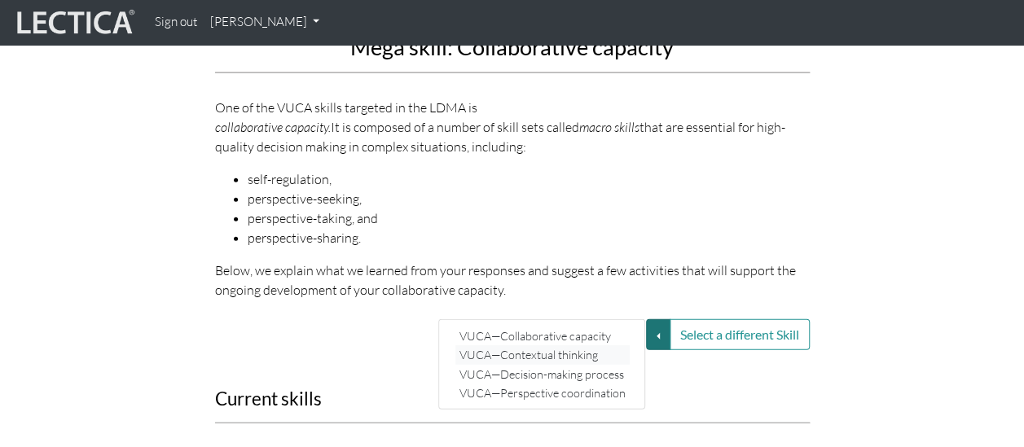
click at [524, 346] on link "VUCA—Contextual thinking" at bounding box center [542, 355] width 174 height 19
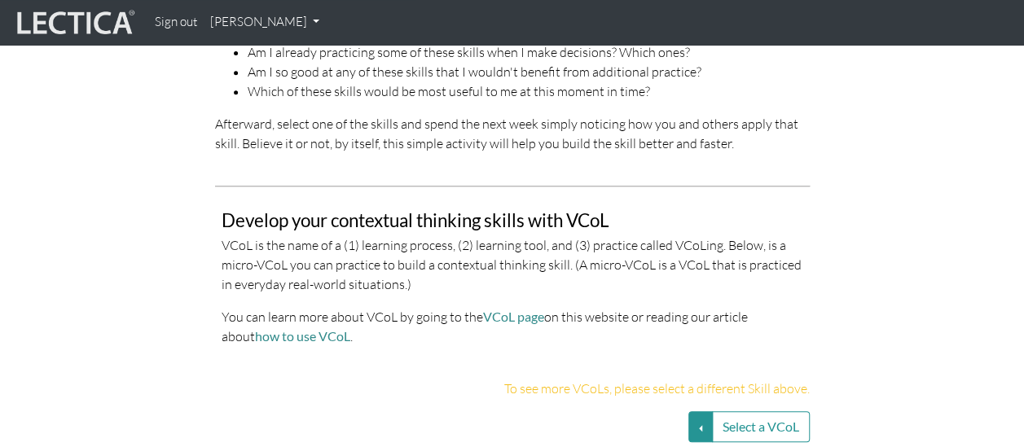
scroll to position [3188, 0]
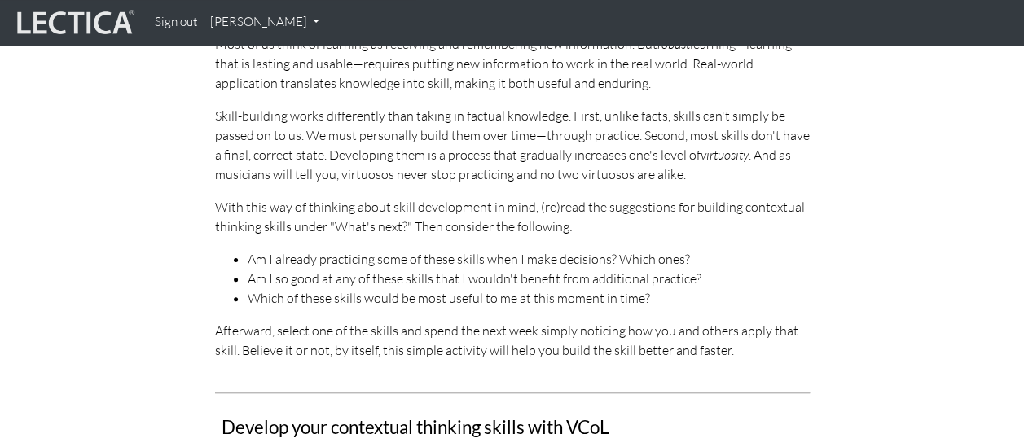
click at [85, 24] on img at bounding box center [74, 22] width 122 height 31
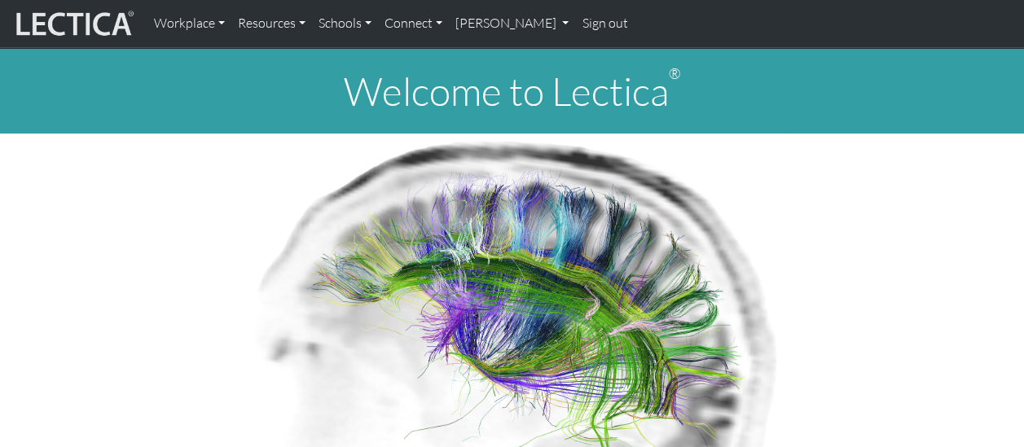
click at [106, 37] on img at bounding box center [73, 23] width 122 height 31
click at [195, 33] on link "Workplace" at bounding box center [189, 24] width 84 height 34
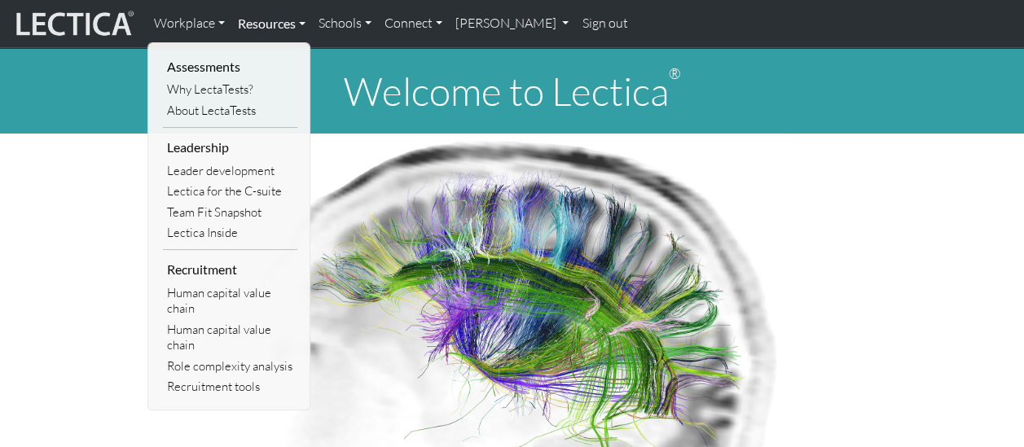
click at [267, 33] on link "Resources" at bounding box center [271, 24] width 81 height 34
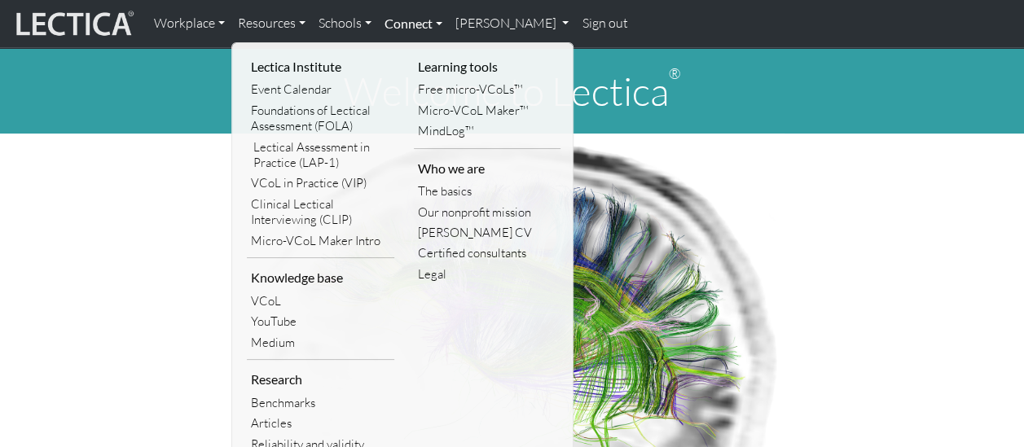
click at [433, 16] on link "Connect" at bounding box center [413, 24] width 71 height 34
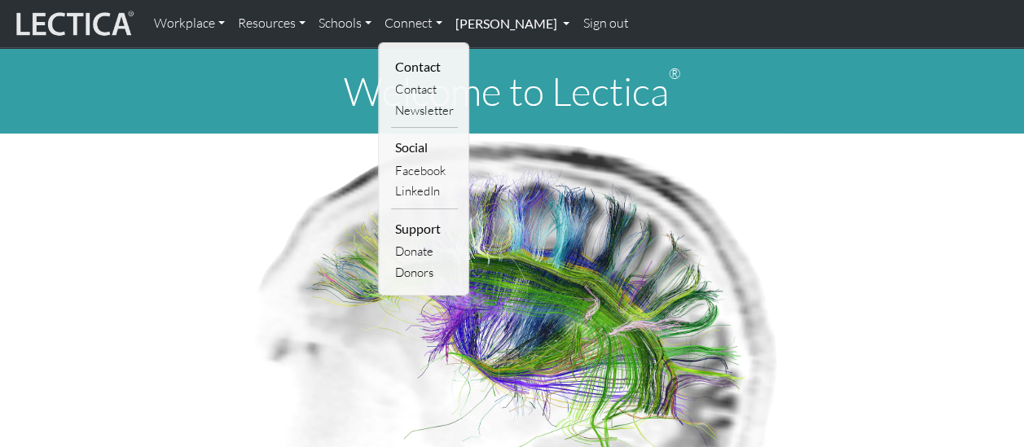
click at [479, 30] on link "[PERSON_NAME]" at bounding box center [512, 24] width 127 height 34
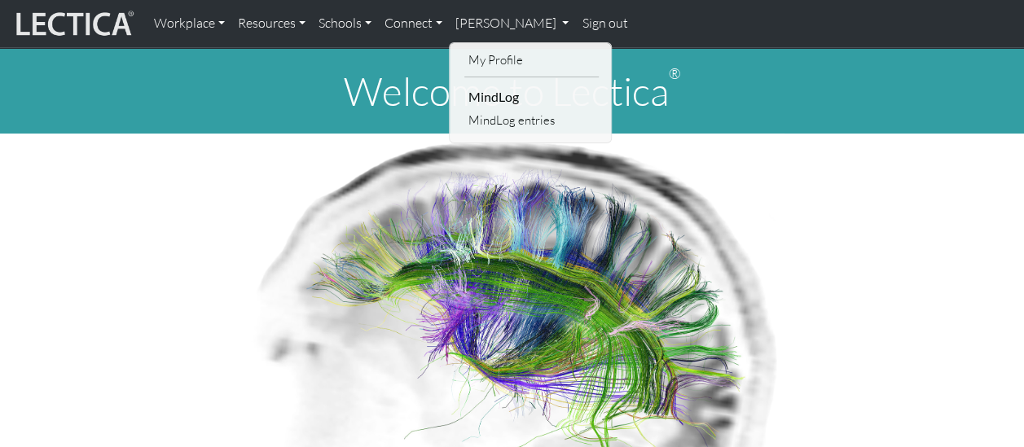
click at [493, 101] on li "MindLog" at bounding box center [531, 97] width 134 height 26
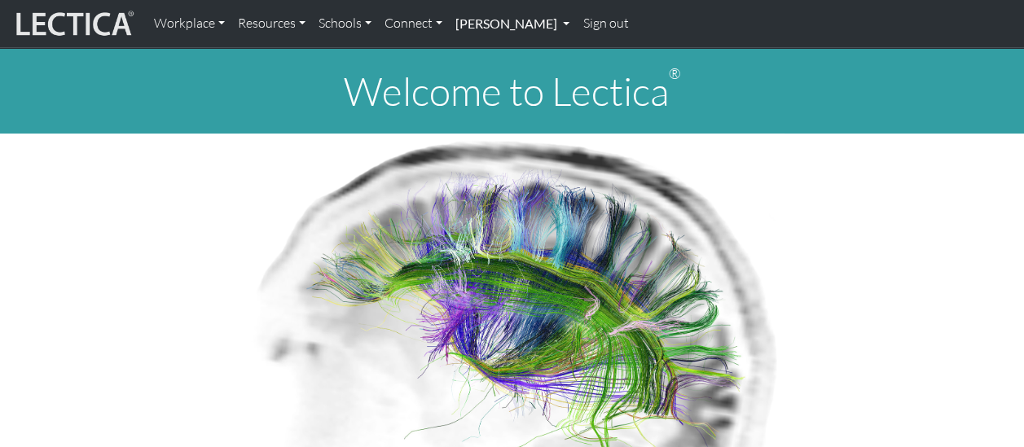
click at [511, 23] on link "[PERSON_NAME]" at bounding box center [512, 24] width 127 height 34
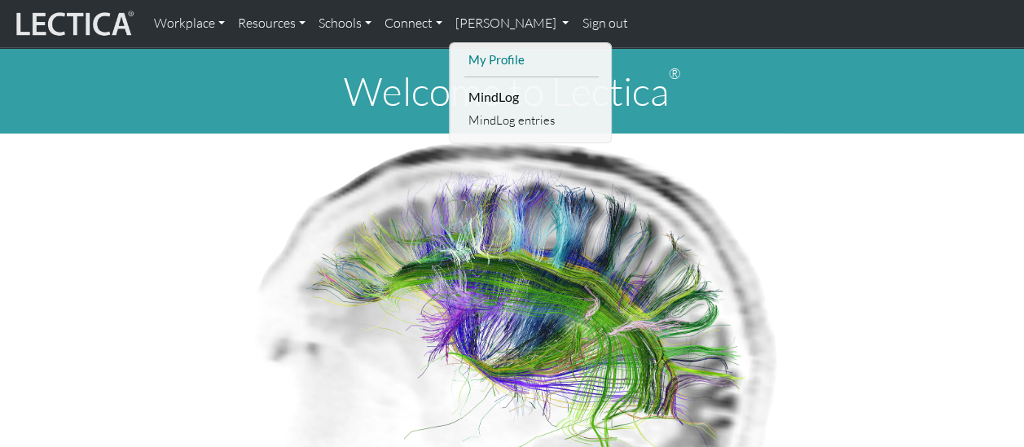
click at [504, 57] on link "My Profile" at bounding box center [531, 60] width 134 height 20
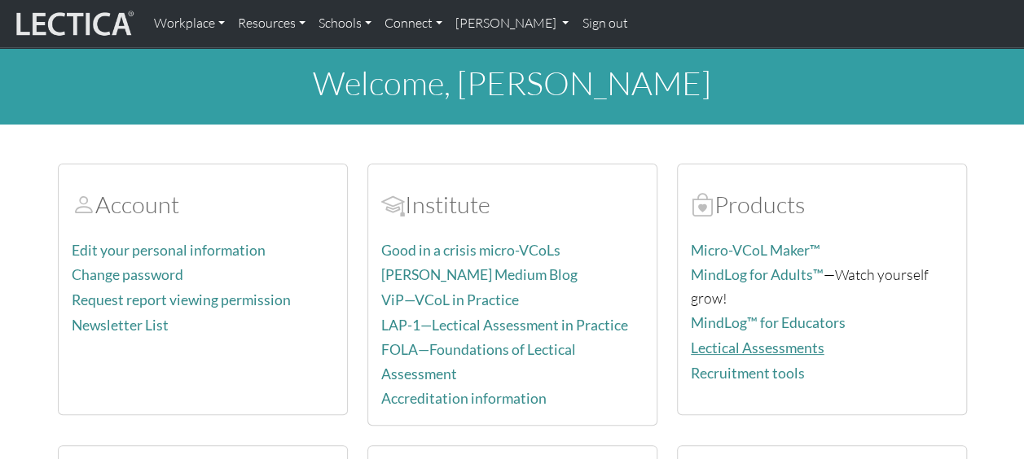
click at [739, 340] on link "Lectical Assessments" at bounding box center [758, 348] width 134 height 17
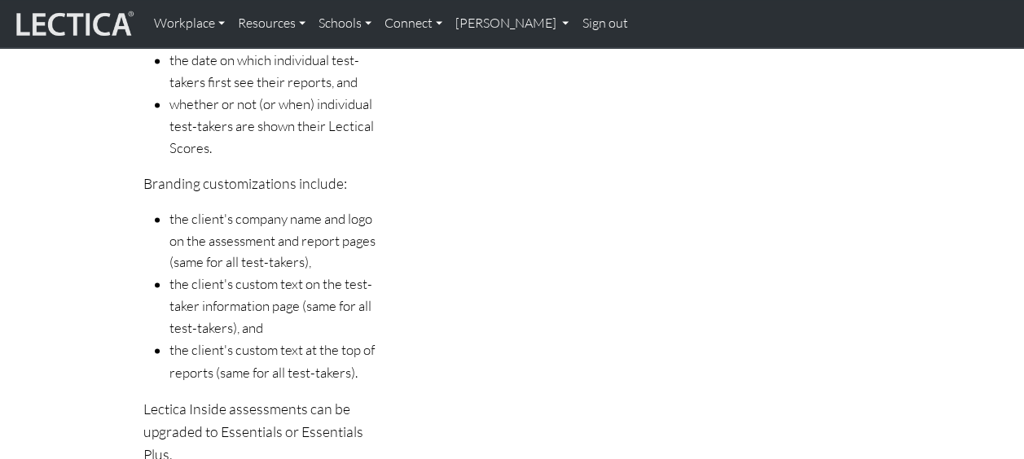
scroll to position [1169, 0]
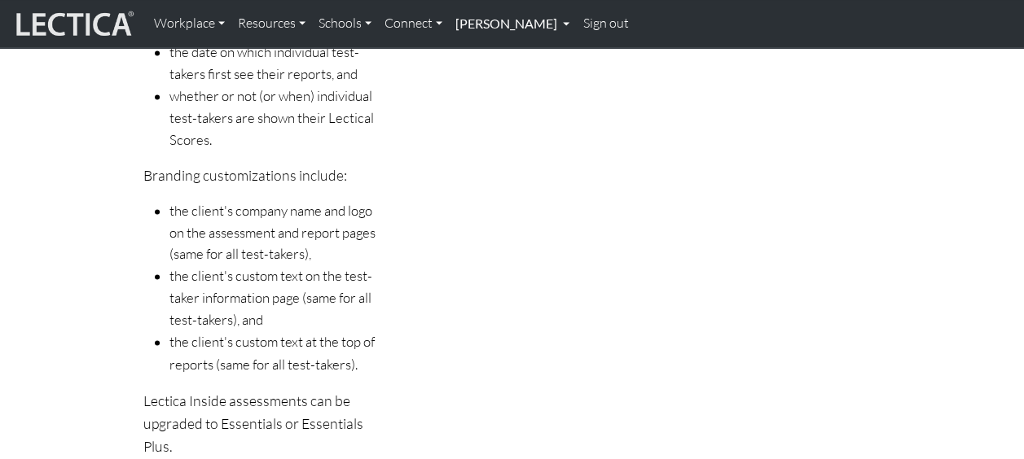
click at [493, 28] on link "[PERSON_NAME]" at bounding box center [512, 24] width 127 height 34
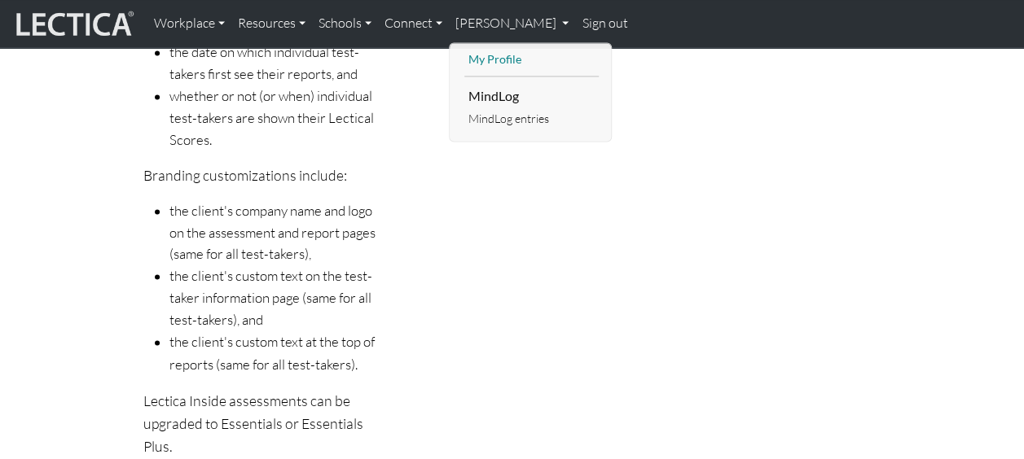
click at [493, 58] on link "My Profile" at bounding box center [531, 60] width 134 height 20
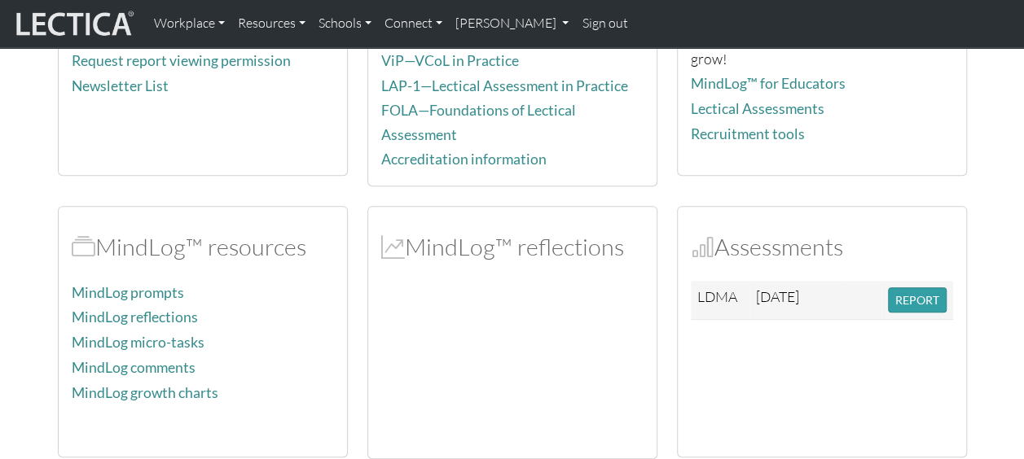
scroll to position [249, 0]
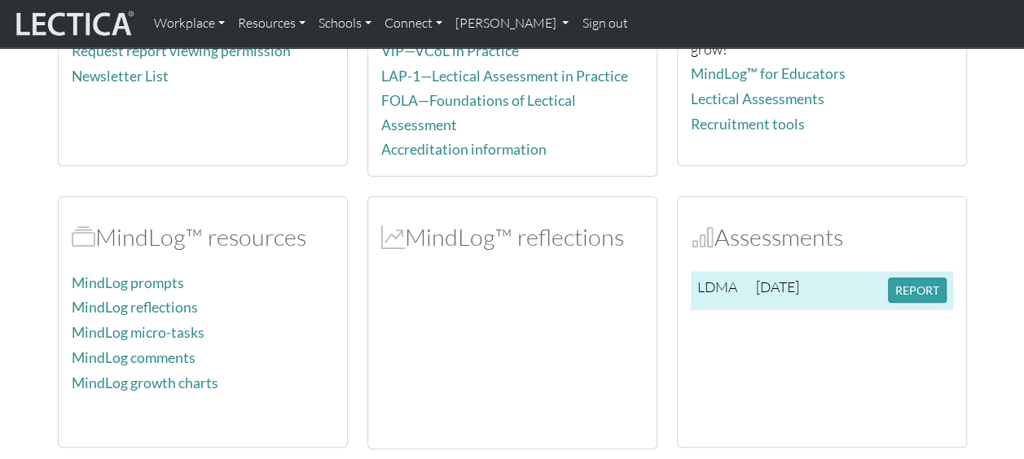
click at [799, 282] on span "[DATE]" at bounding box center [777, 287] width 43 height 18
click at [926, 292] on button "REPORT" at bounding box center [917, 290] width 59 height 25
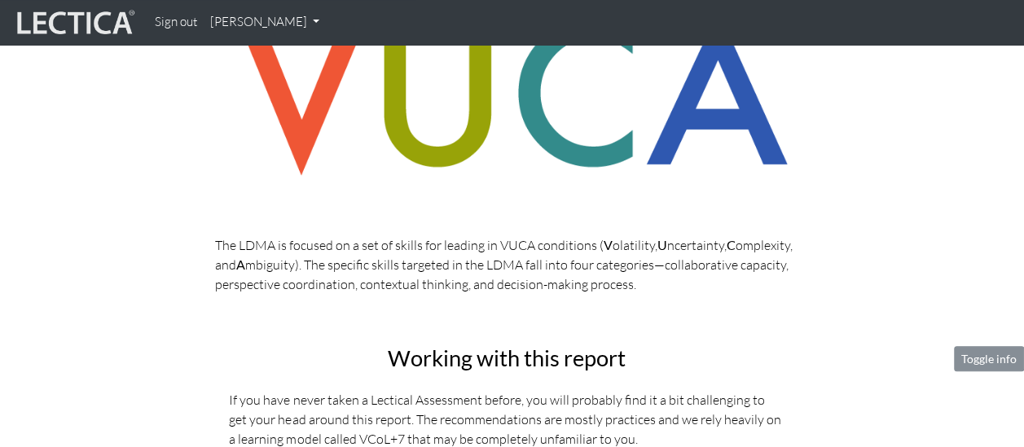
scroll to position [369, 0]
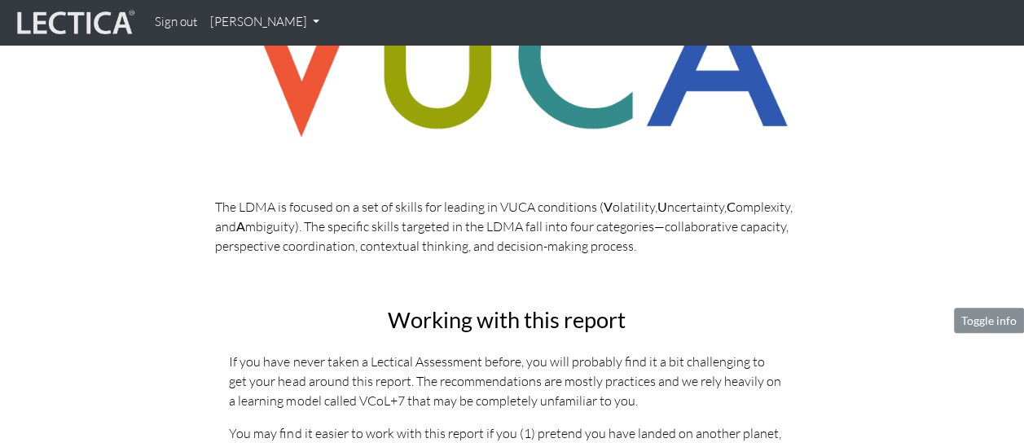
click at [629, 117] on img at bounding box center [512, 55] width 594 height 207
click at [564, 315] on h2 "Working with this report" at bounding box center [506, 320] width 555 height 24
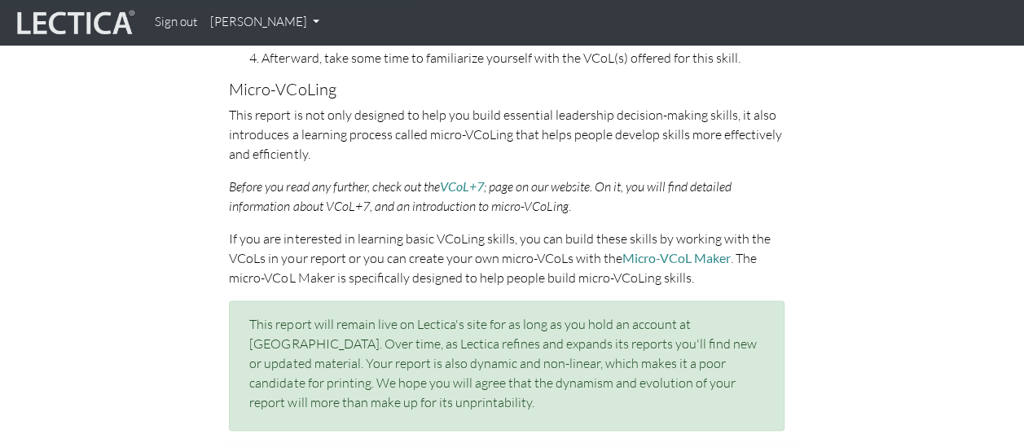
scroll to position [976, 0]
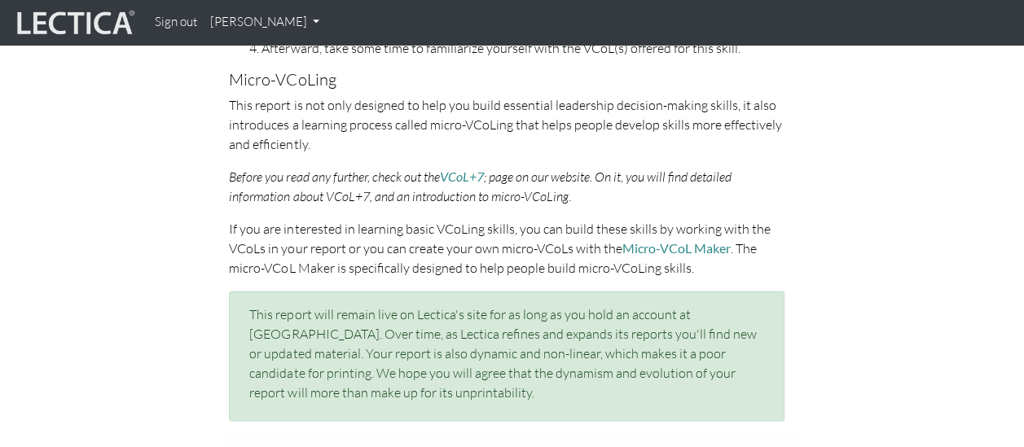
click at [603, 354] on p "This report will remain live on Lectica's site for as long as you hold an accou…" at bounding box center [506, 354] width 515 height 98
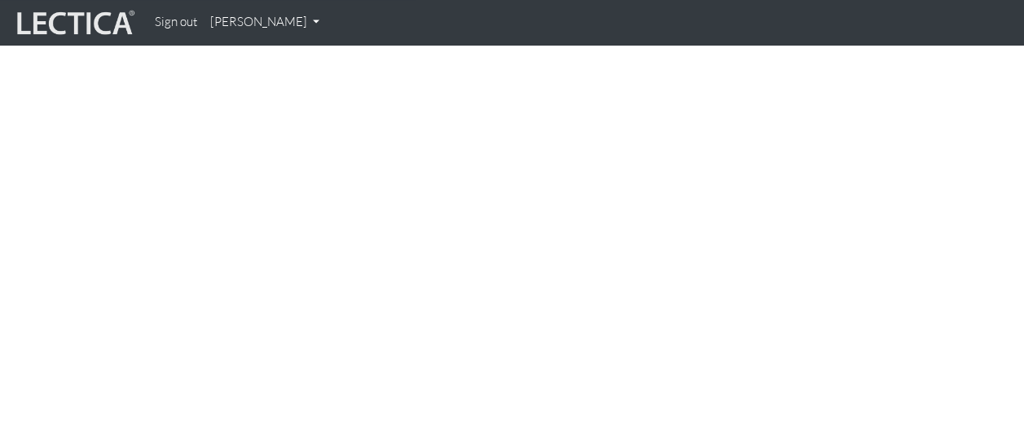
scroll to position [1496, 0]
click at [862, 309] on div "Mega skill: Collaborative capacity One of the VUCA skills targeted in the LDMA …" at bounding box center [512, 393] width 928 height 725
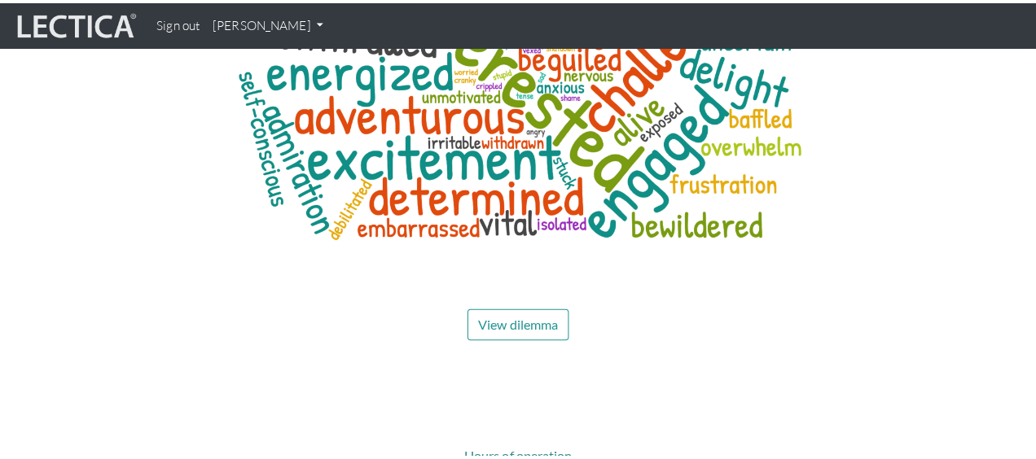
scroll to position [6391, 0]
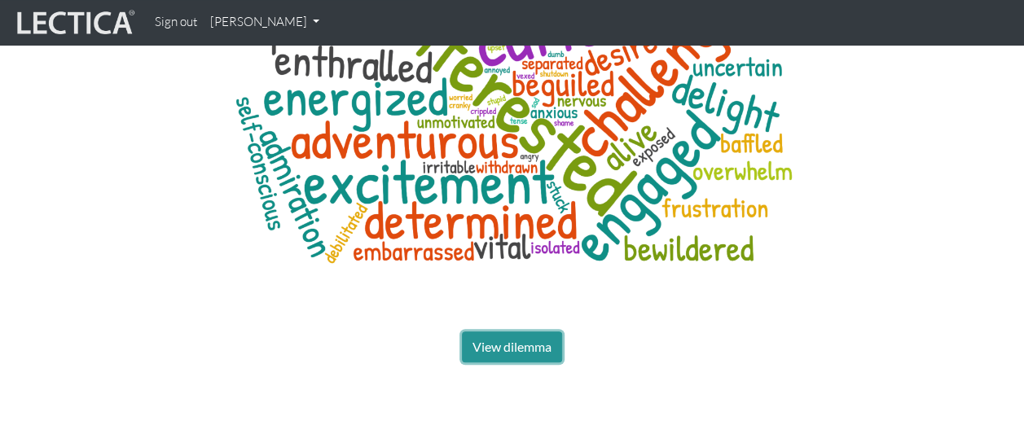
click at [524, 339] on span "View dilemma" at bounding box center [511, 346] width 79 height 15
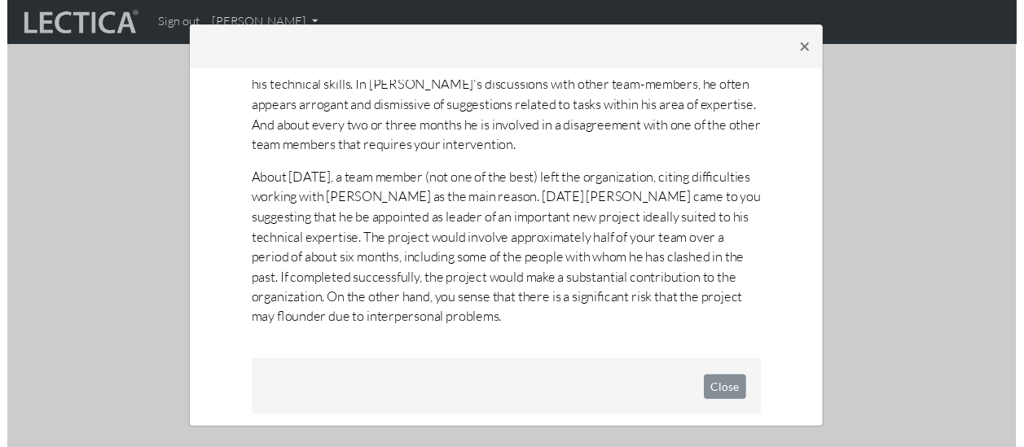
scroll to position [180, 0]
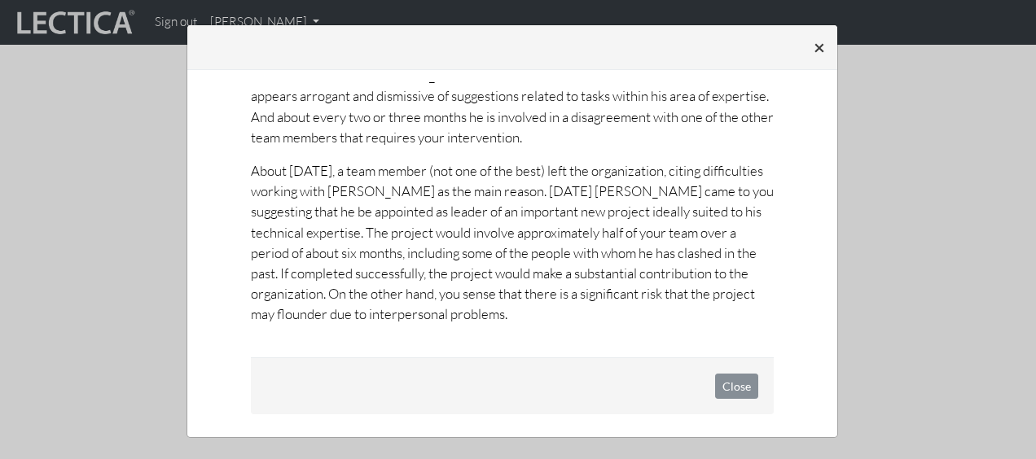
click at [814, 46] on span "×" at bounding box center [819, 47] width 11 height 24
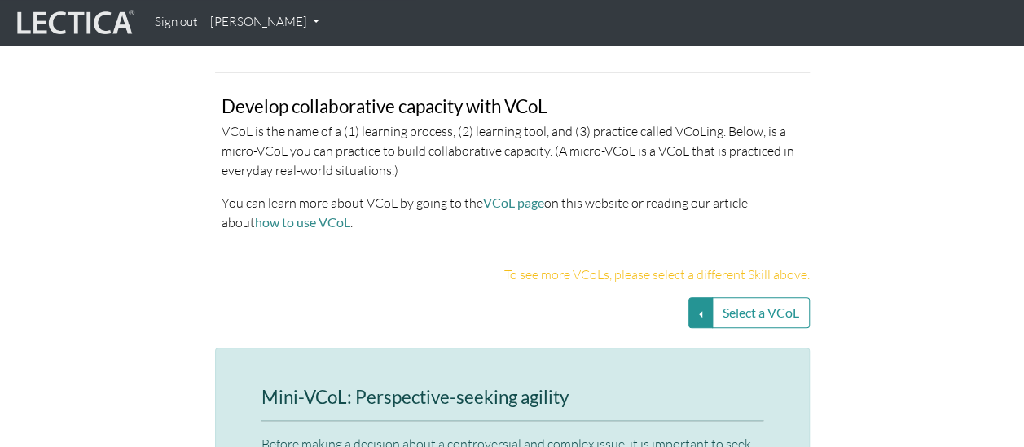
scroll to position [3362, 0]
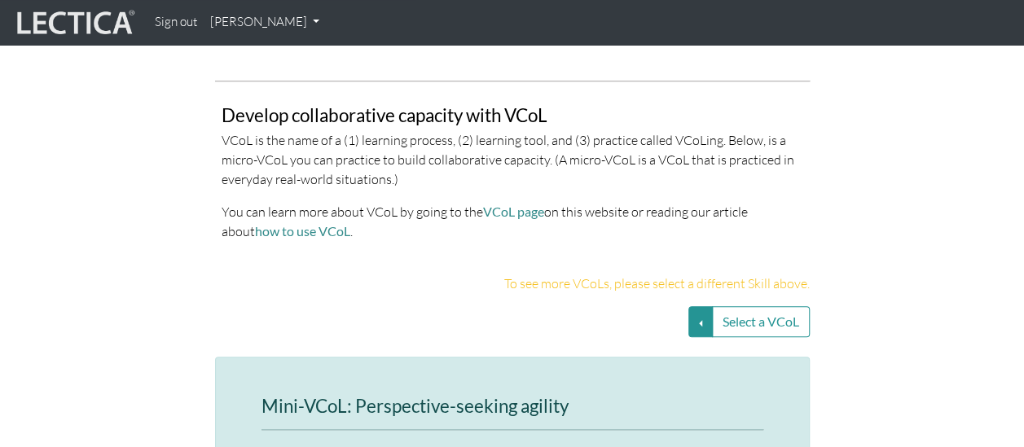
click at [248, 24] on link "[PERSON_NAME]" at bounding box center [265, 23] width 122 height 32
click at [246, 59] on link "My Profile" at bounding box center [286, 60] width 130 height 20
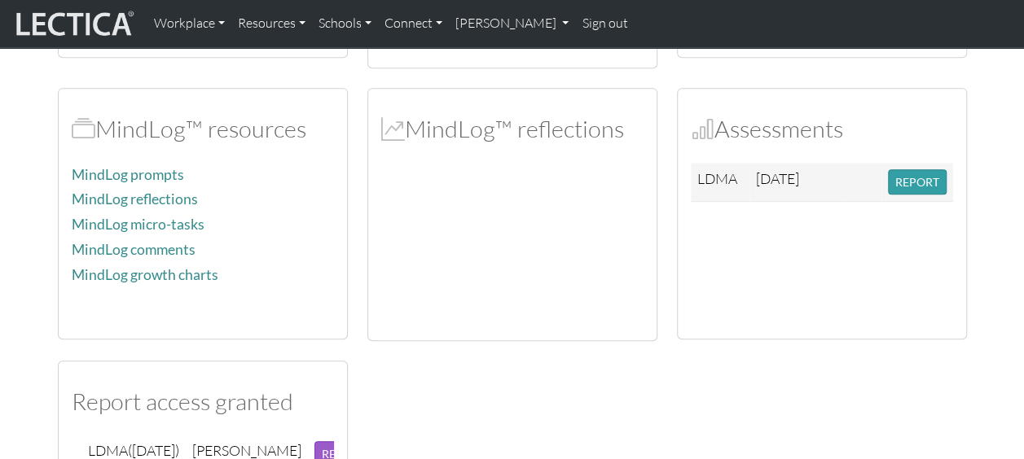
scroll to position [352, 0]
